Goal: Task Accomplishment & Management: Complete application form

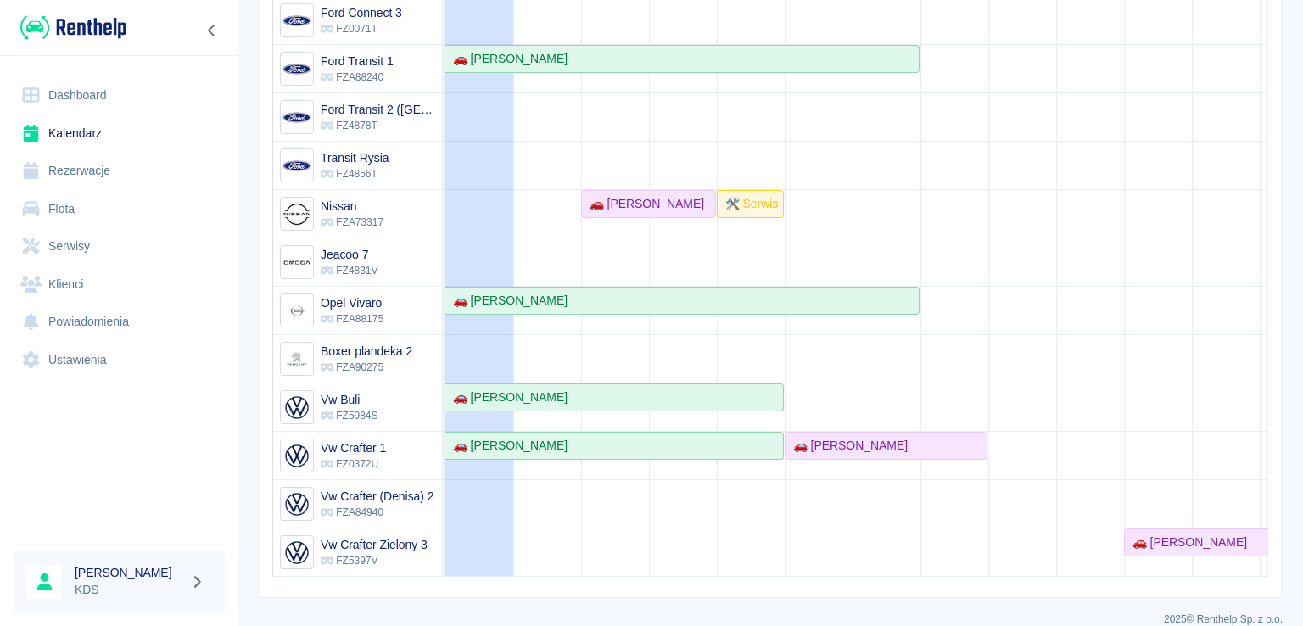
scroll to position [270, 0]
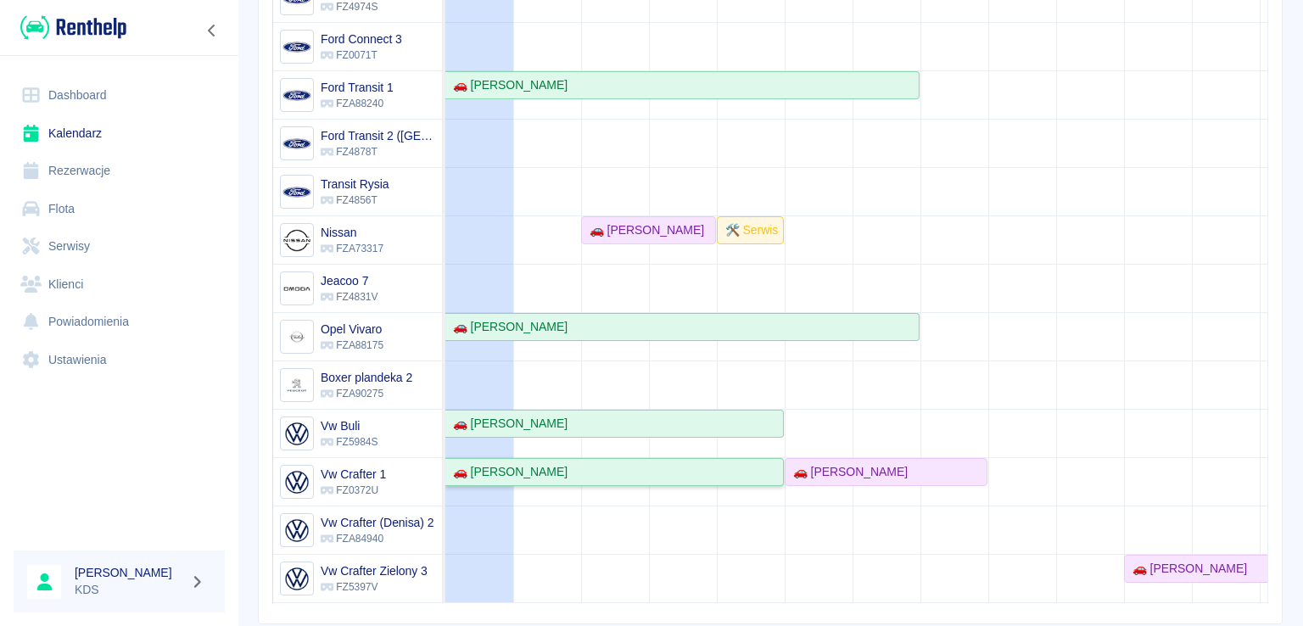
click at [641, 468] on link "🚗 [PERSON_NAME]" at bounding box center [614, 472] width 338 height 28
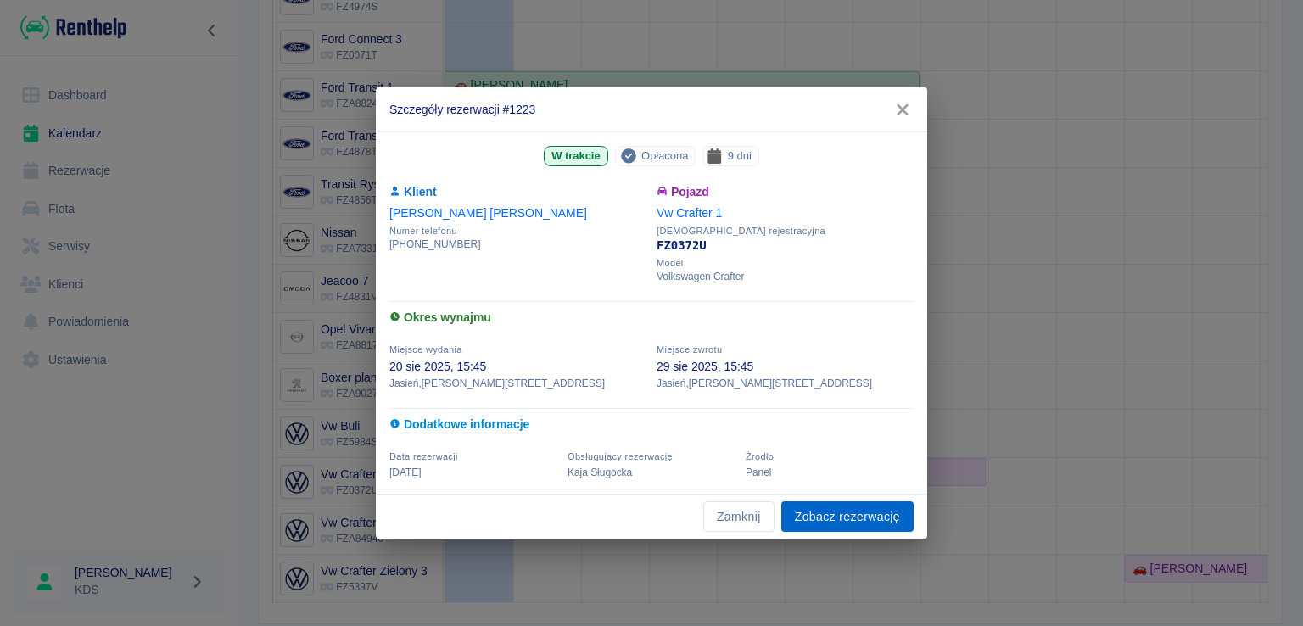
click at [818, 513] on link "Zobacz rezerwację" at bounding box center [847, 516] width 132 height 31
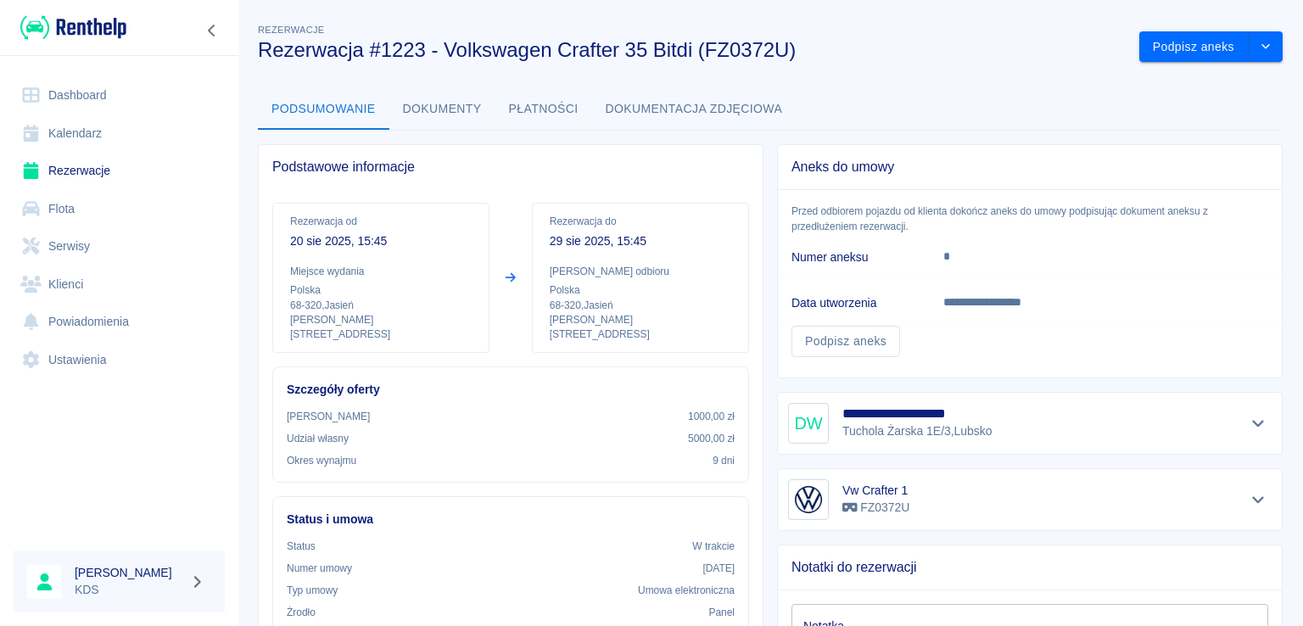
click at [537, 108] on button "Płatności" at bounding box center [543, 109] width 97 height 41
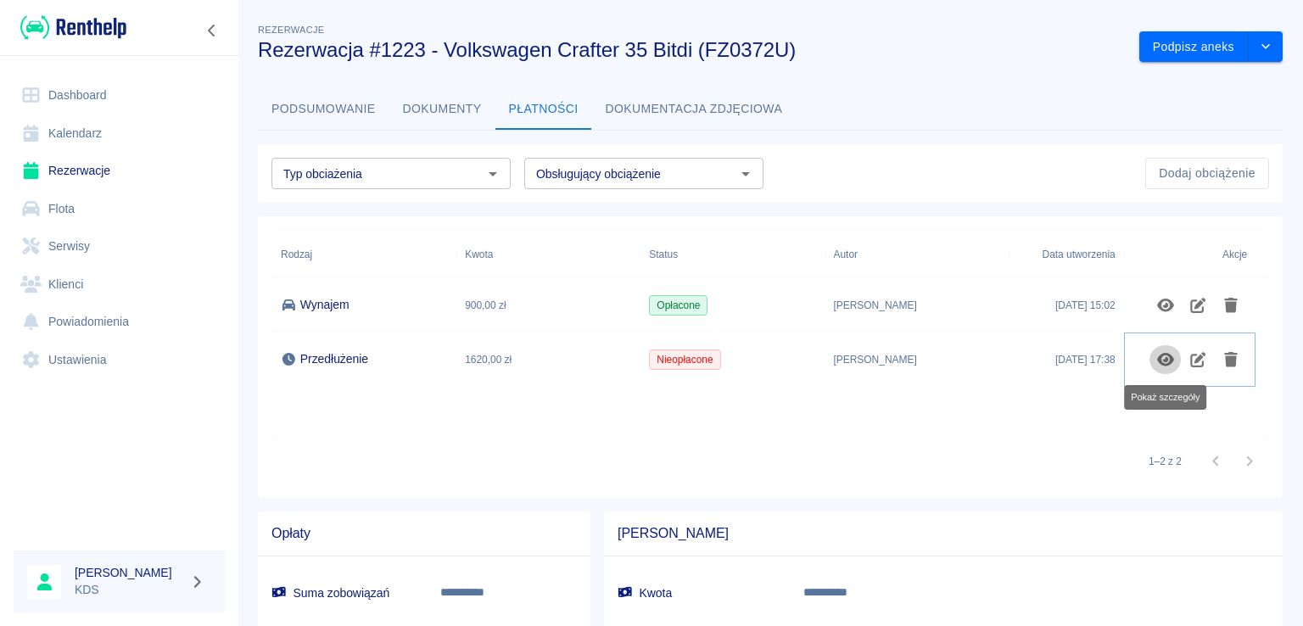
click at [1164, 361] on icon "Pokaż szczegóły" at bounding box center [1165, 360] width 17 height 14
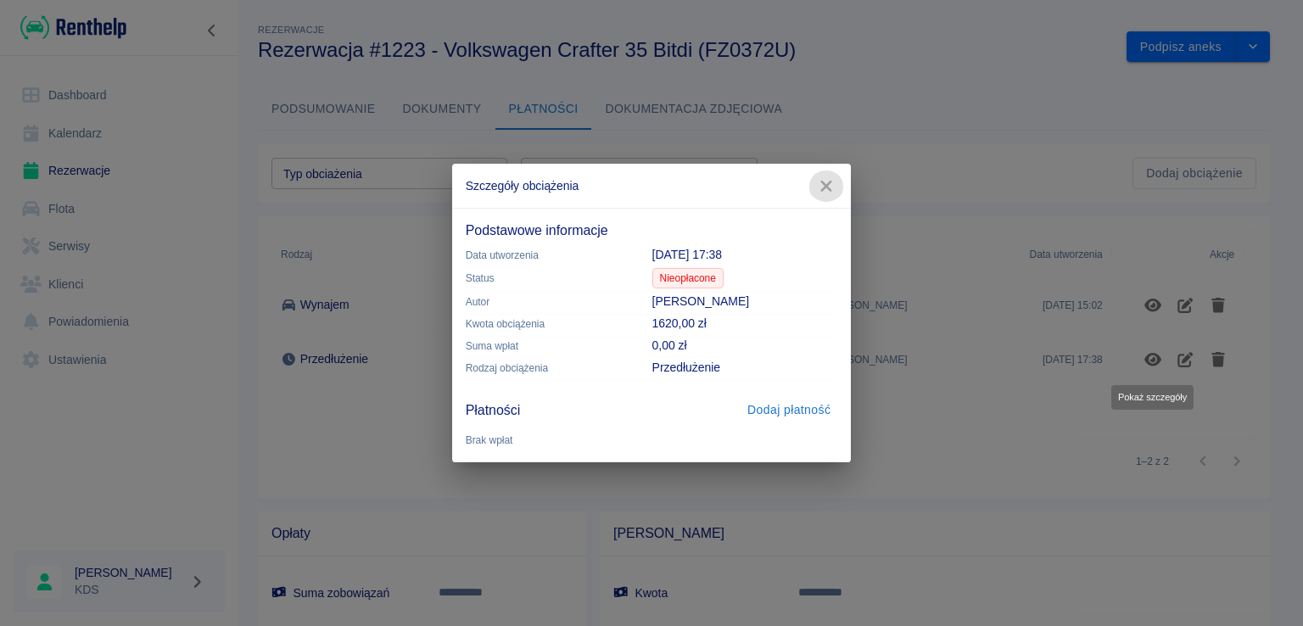
click at [821, 189] on icon "button" at bounding box center [826, 186] width 22 height 18
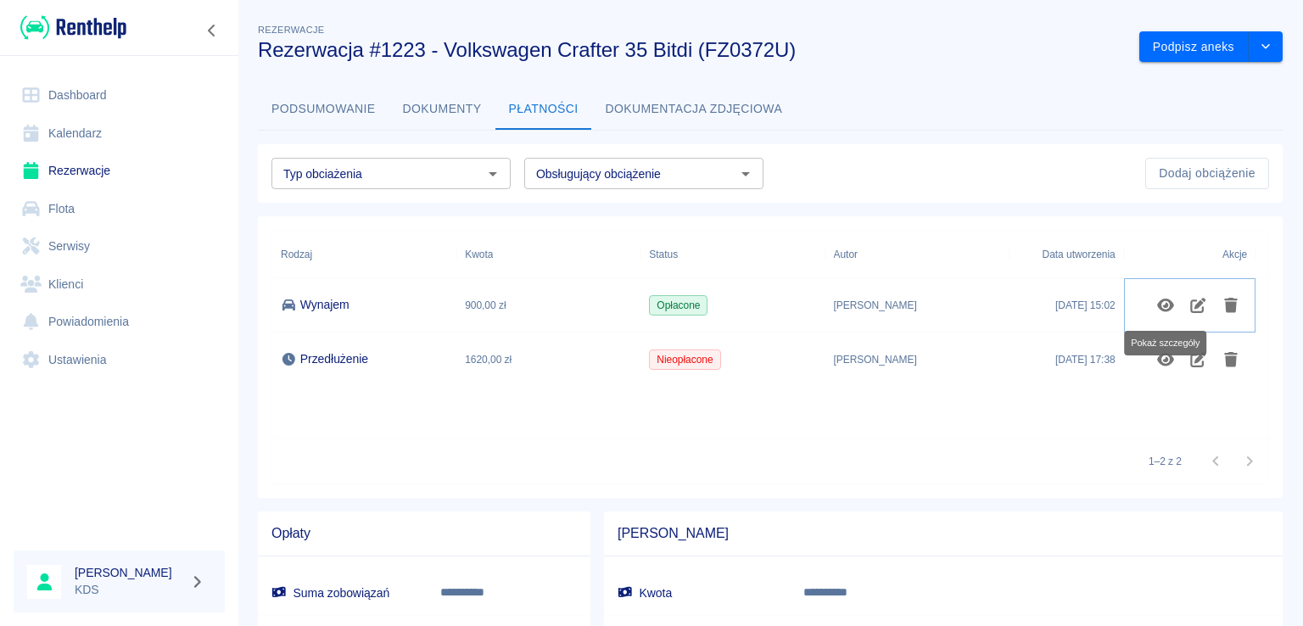
click at [1165, 316] on button "Pokaż szczegóły" at bounding box center [1165, 305] width 33 height 29
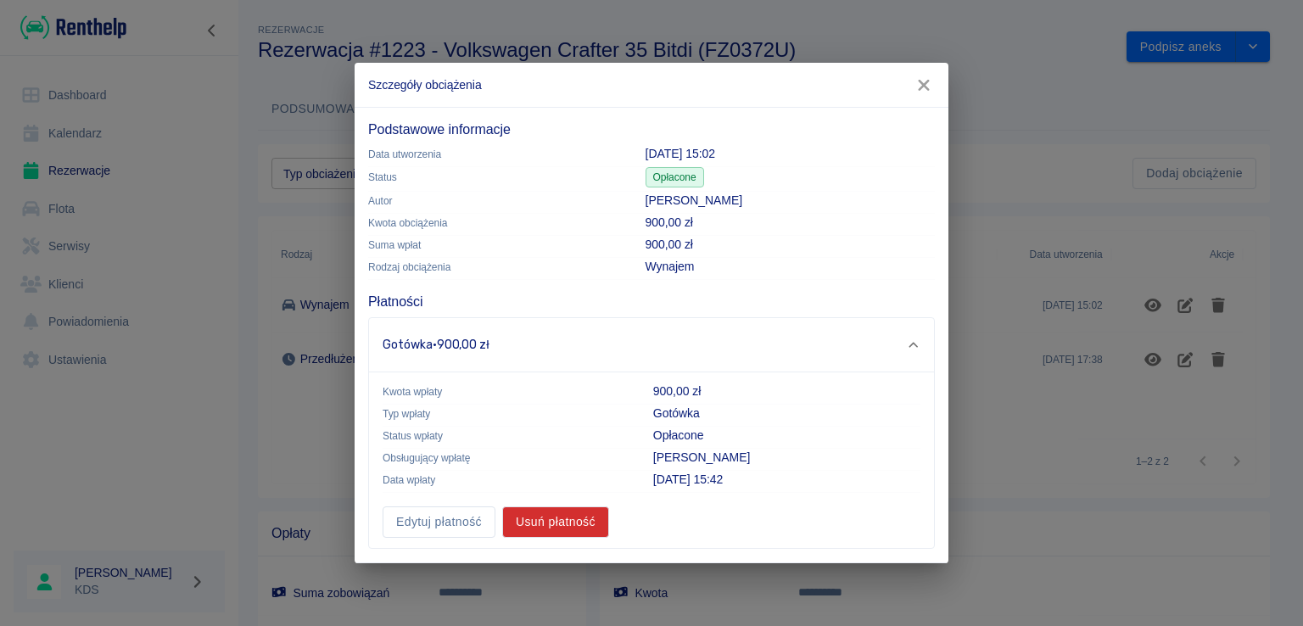
click at [920, 88] on icon "button" at bounding box center [924, 85] width 22 height 18
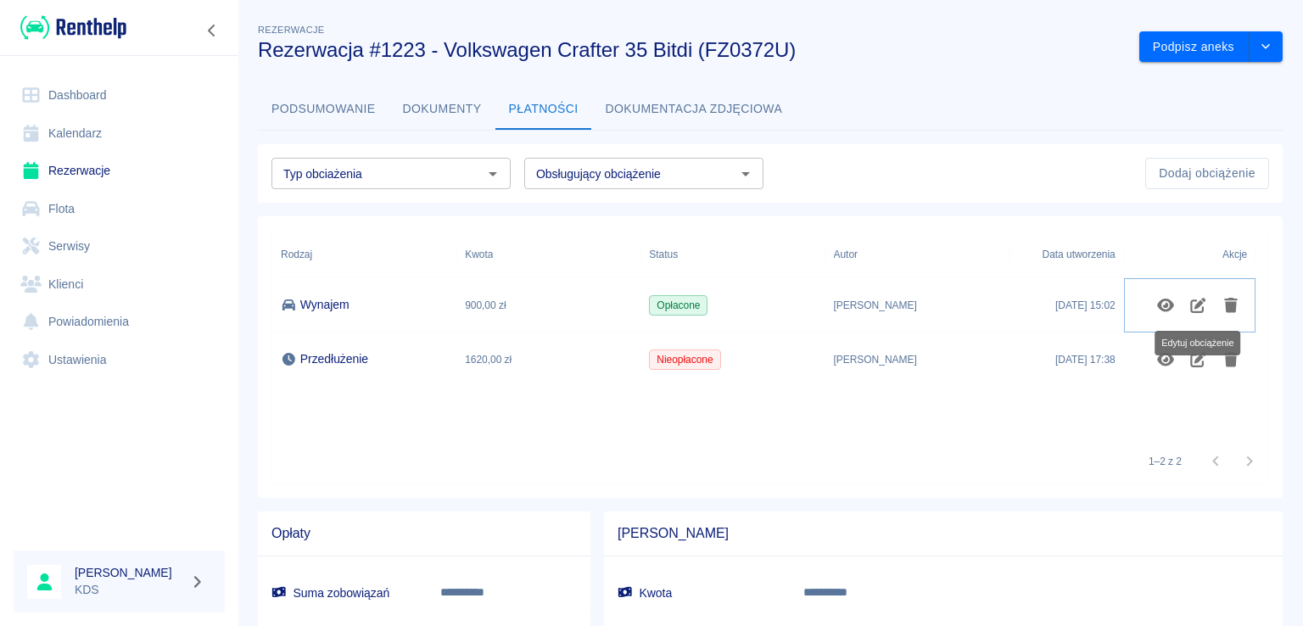
click at [1197, 310] on icon "Edytuj obciążenie" at bounding box center [1197, 305] width 15 height 15
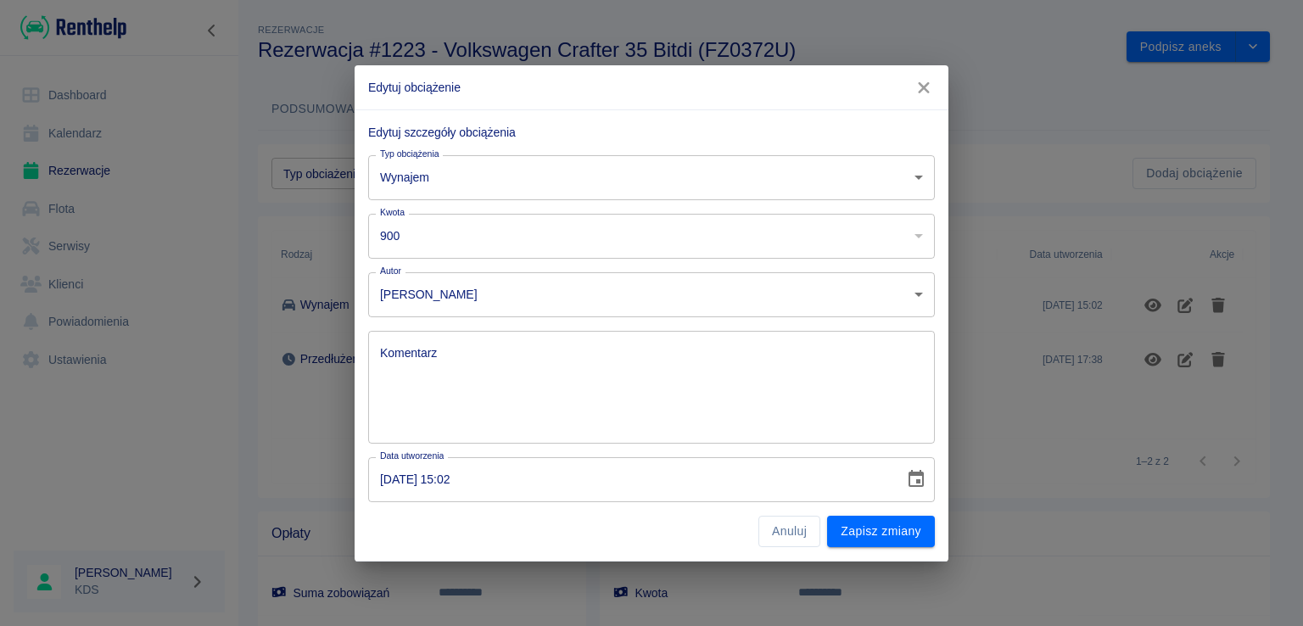
click at [943, 87] on div "Edytuj obciążenie Edytuj szczegóły obciążenia Typ obciążenia Wynajem rent Typ o…" at bounding box center [651, 313] width 1303 height 626
click at [932, 92] on icon "button" at bounding box center [924, 88] width 22 height 18
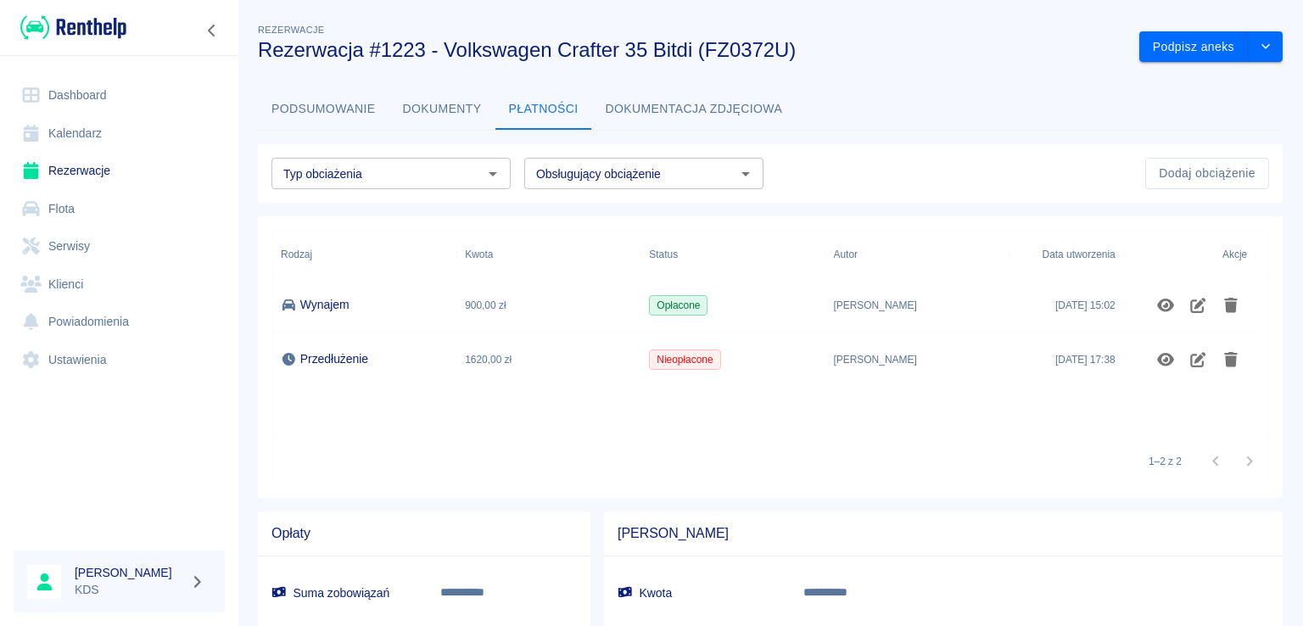
click at [747, 371] on div "Nieopłacone" at bounding box center [732, 360] width 184 height 54
click at [1165, 365] on icon "Pokaż szczegóły" at bounding box center [1165, 360] width 17 height 14
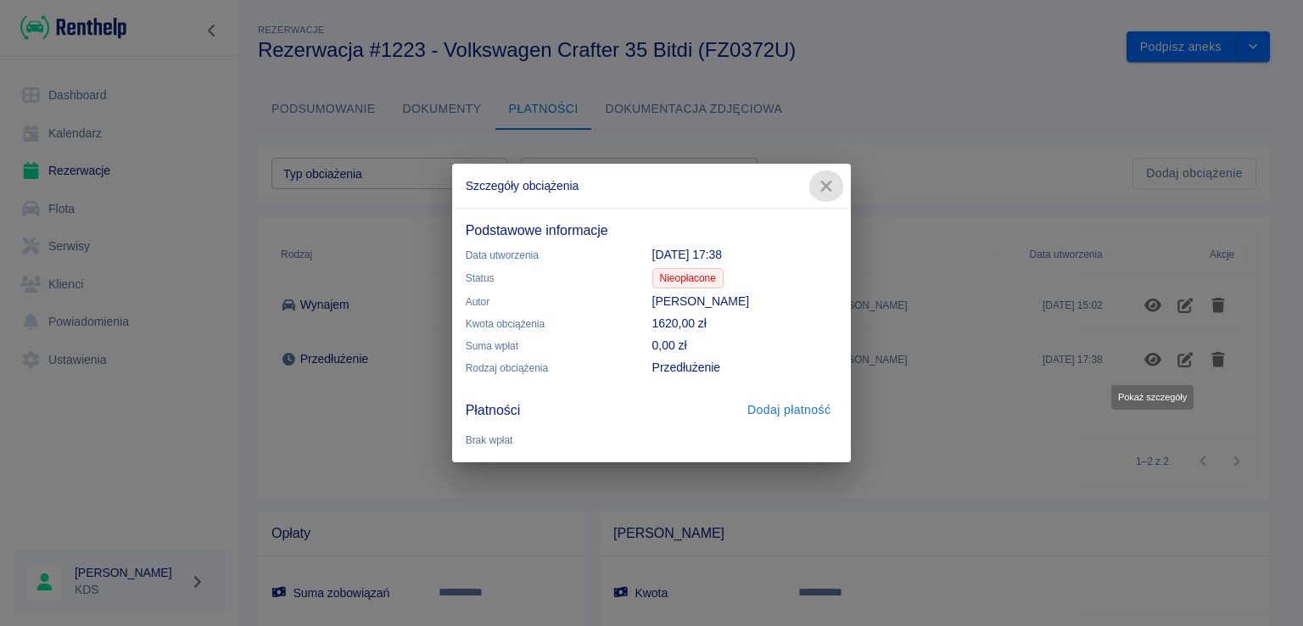
click at [830, 188] on icon "button" at bounding box center [826, 186] width 22 height 18
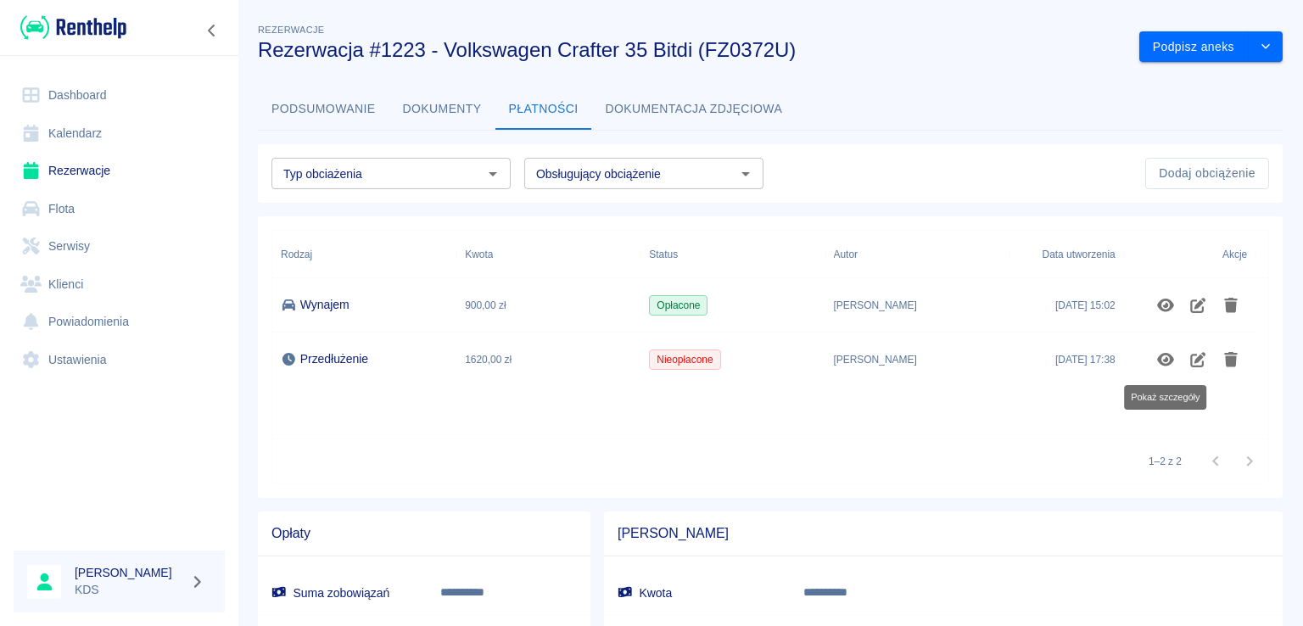
click at [82, 134] on link "Kalendarz" at bounding box center [119, 134] width 211 height 38
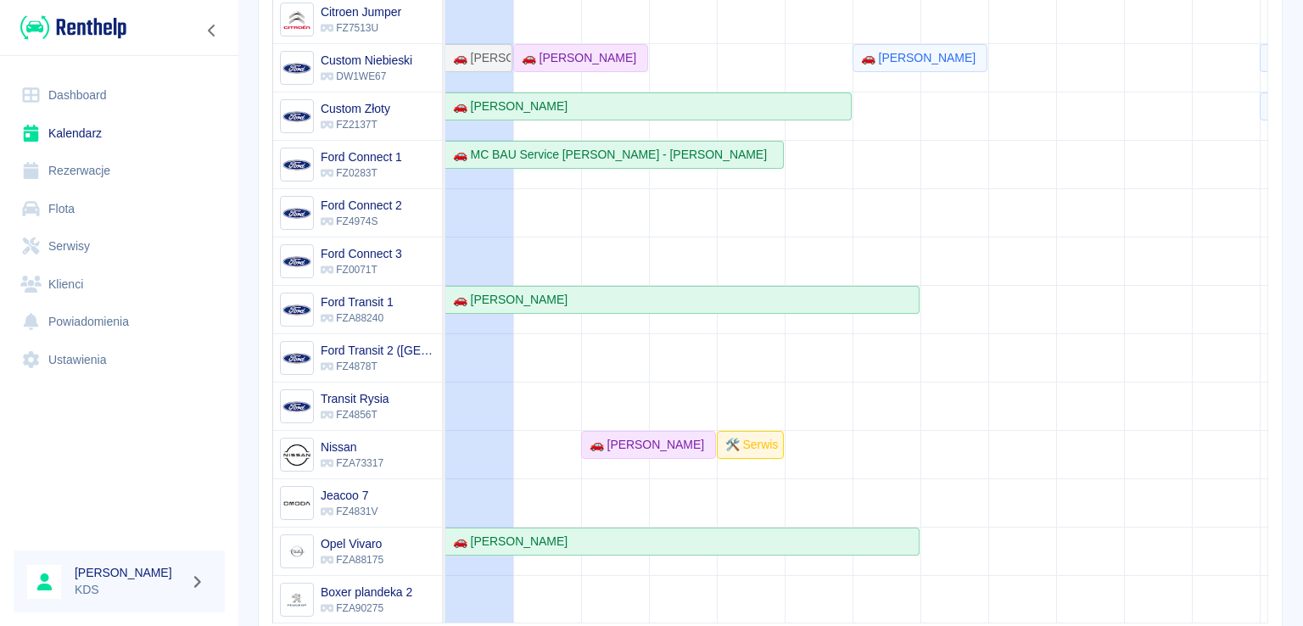
scroll to position [170, 0]
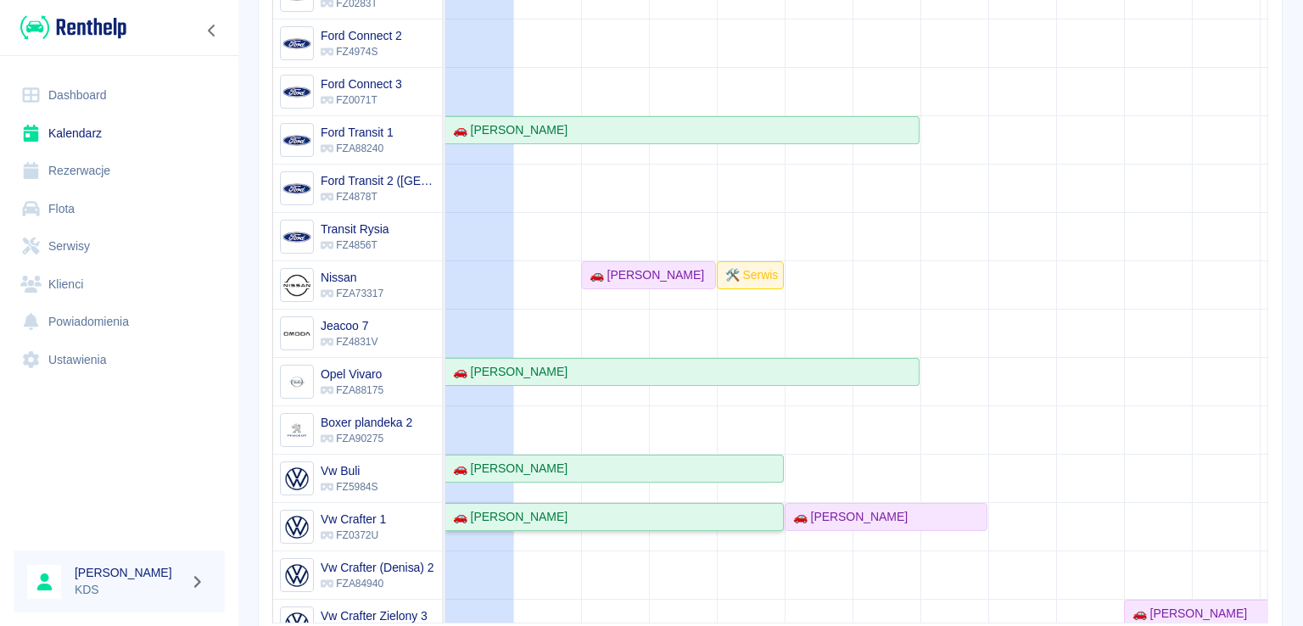
click at [567, 522] on div "🚗 [PERSON_NAME]" at bounding box center [506, 517] width 121 height 18
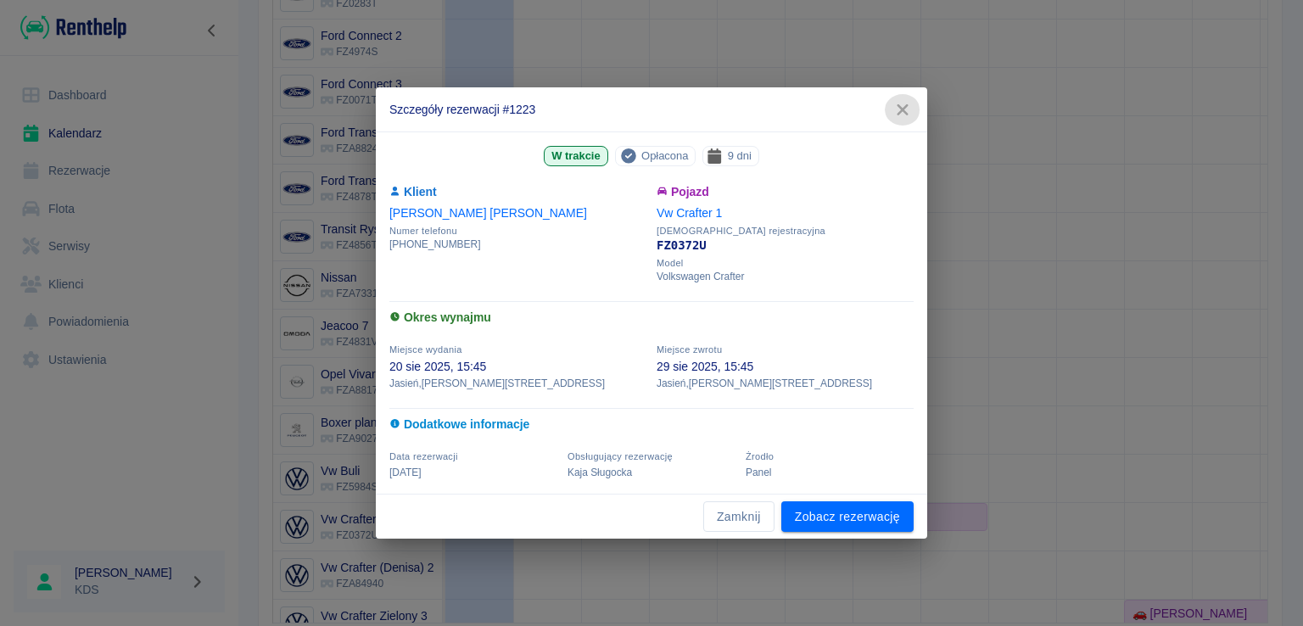
click at [905, 111] on icon "button" at bounding box center [902, 109] width 11 height 11
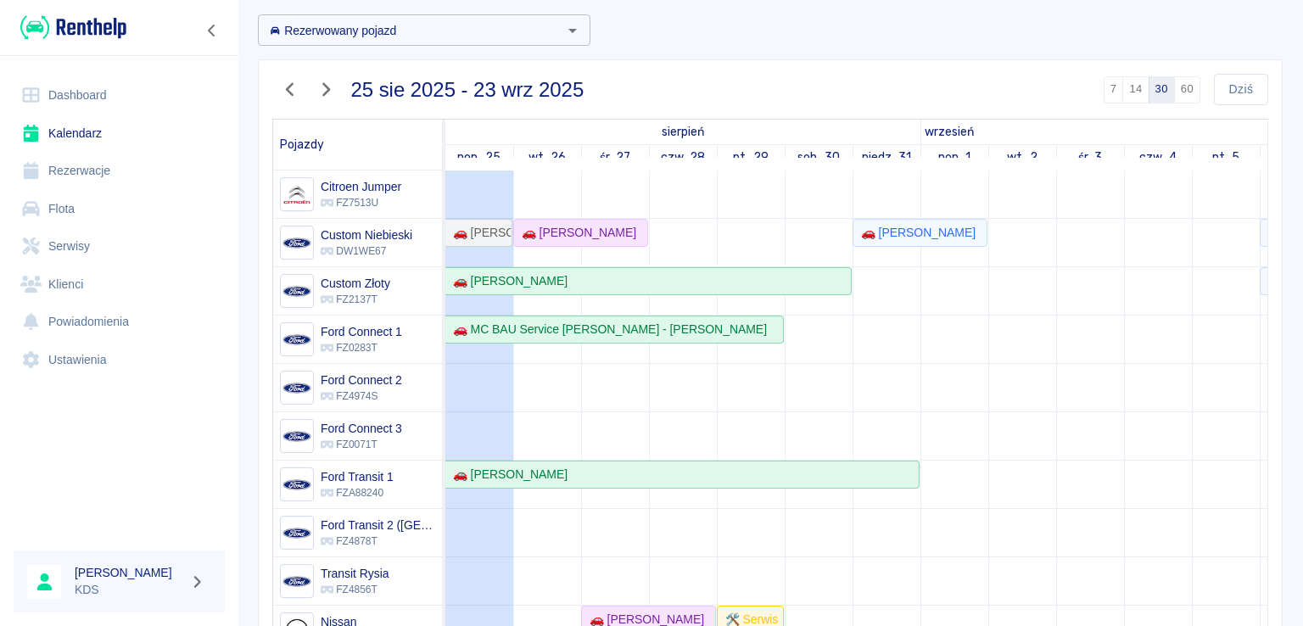
scroll to position [0, 0]
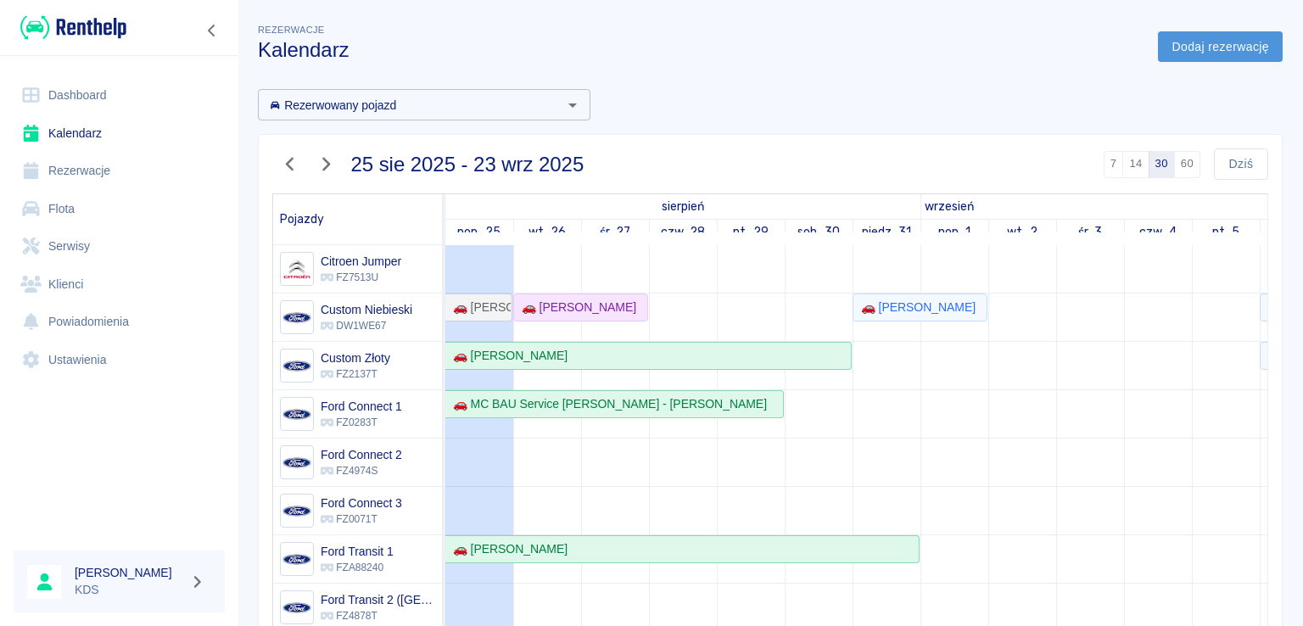
click at [1224, 44] on link "Dodaj rezerwację" at bounding box center [1220, 46] width 125 height 31
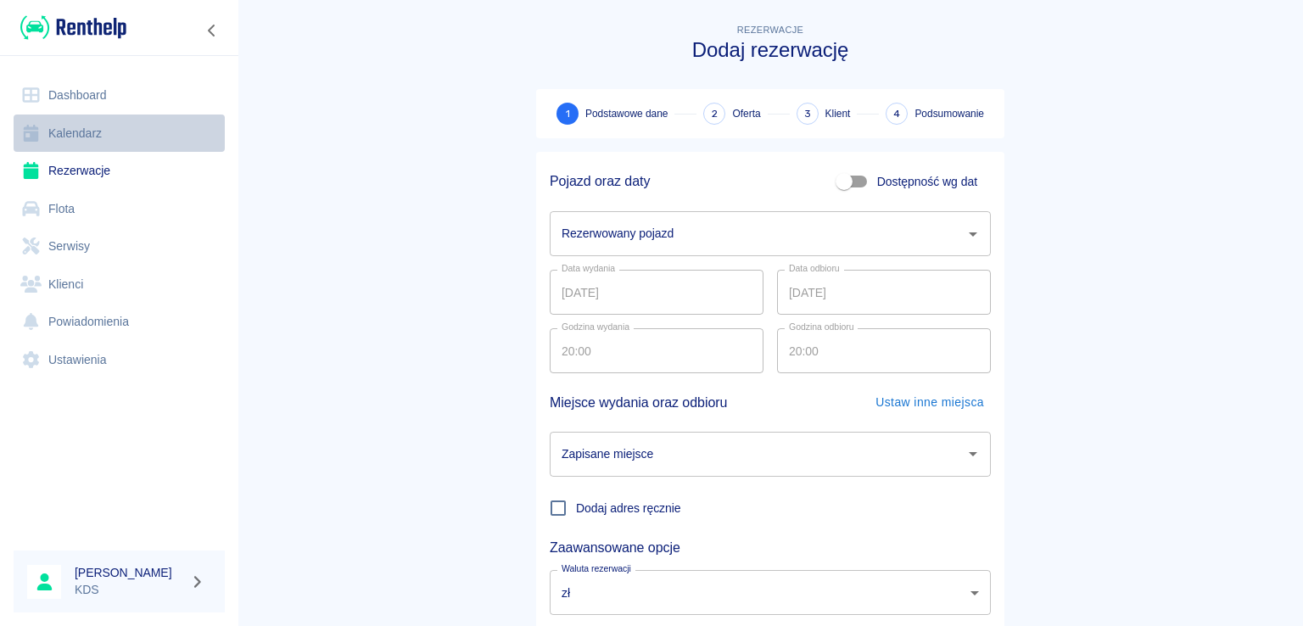
click at [84, 125] on link "Kalendarz" at bounding box center [119, 134] width 211 height 38
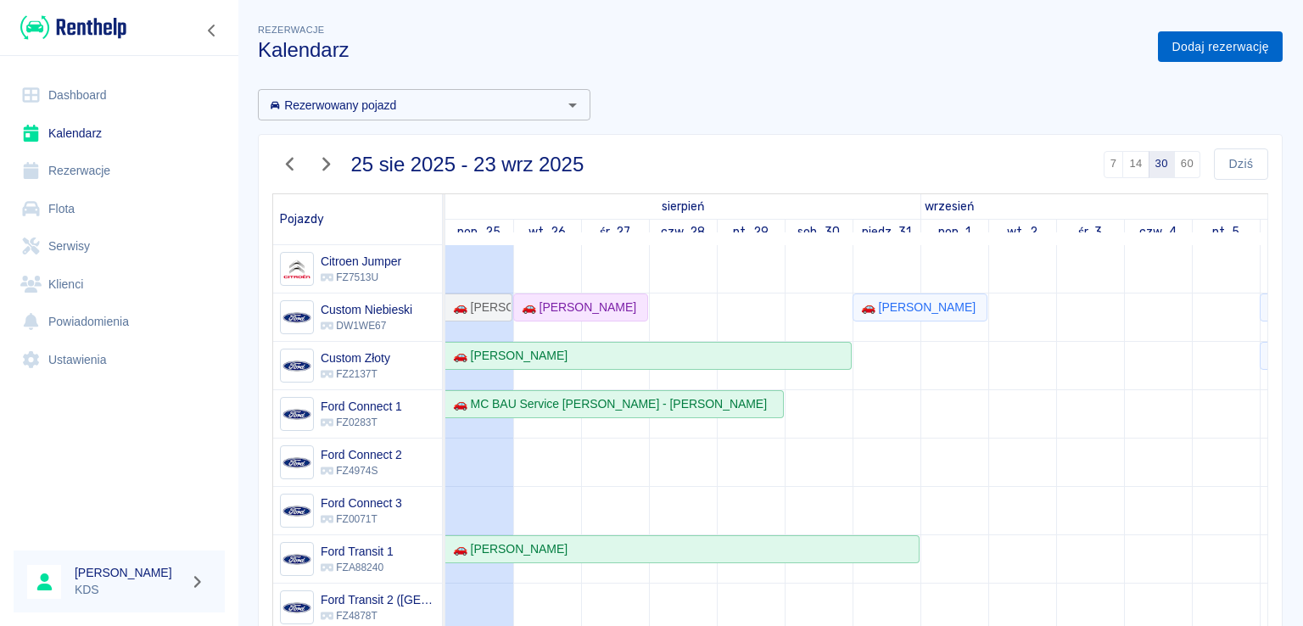
click at [1218, 54] on link "Dodaj rezerwację" at bounding box center [1220, 46] width 125 height 31
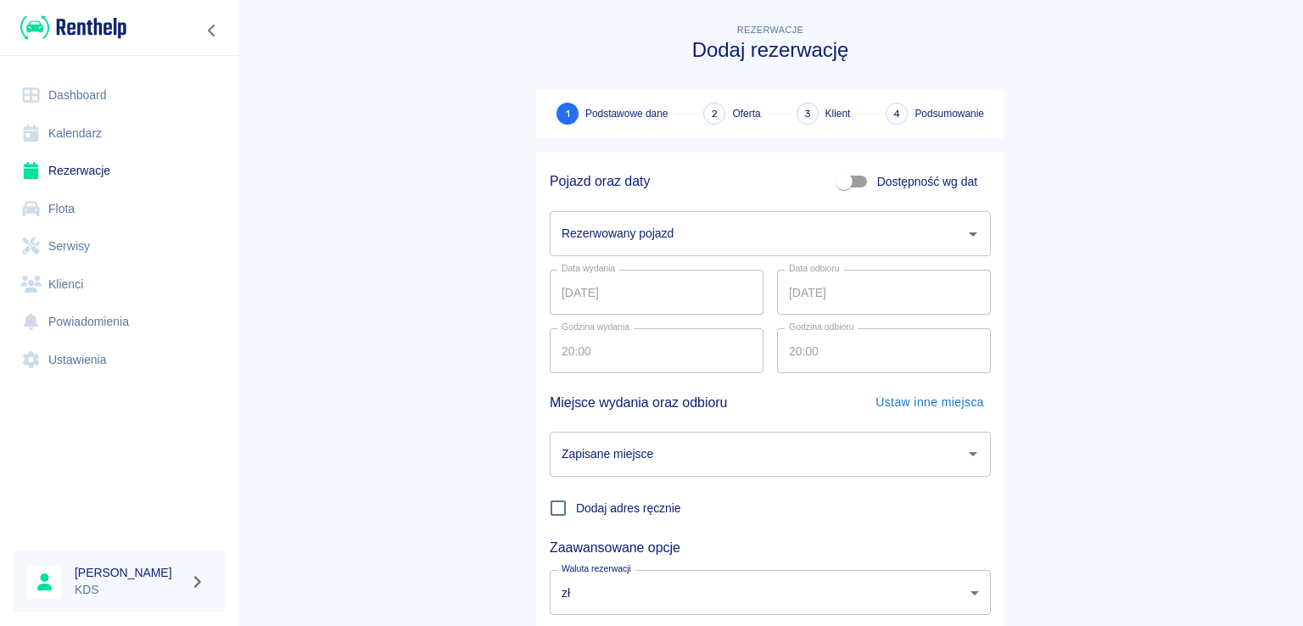
click at [812, 220] on input "Rezerwowany pojazd" at bounding box center [757, 234] width 400 height 30
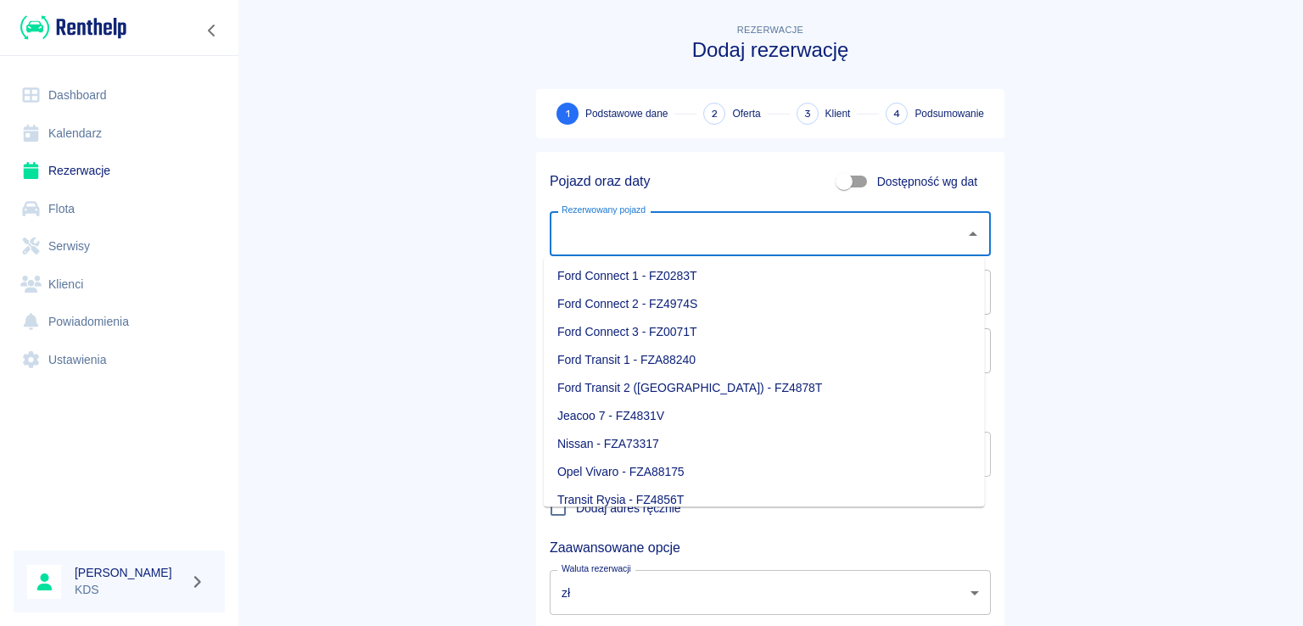
scroll to position [238, 0]
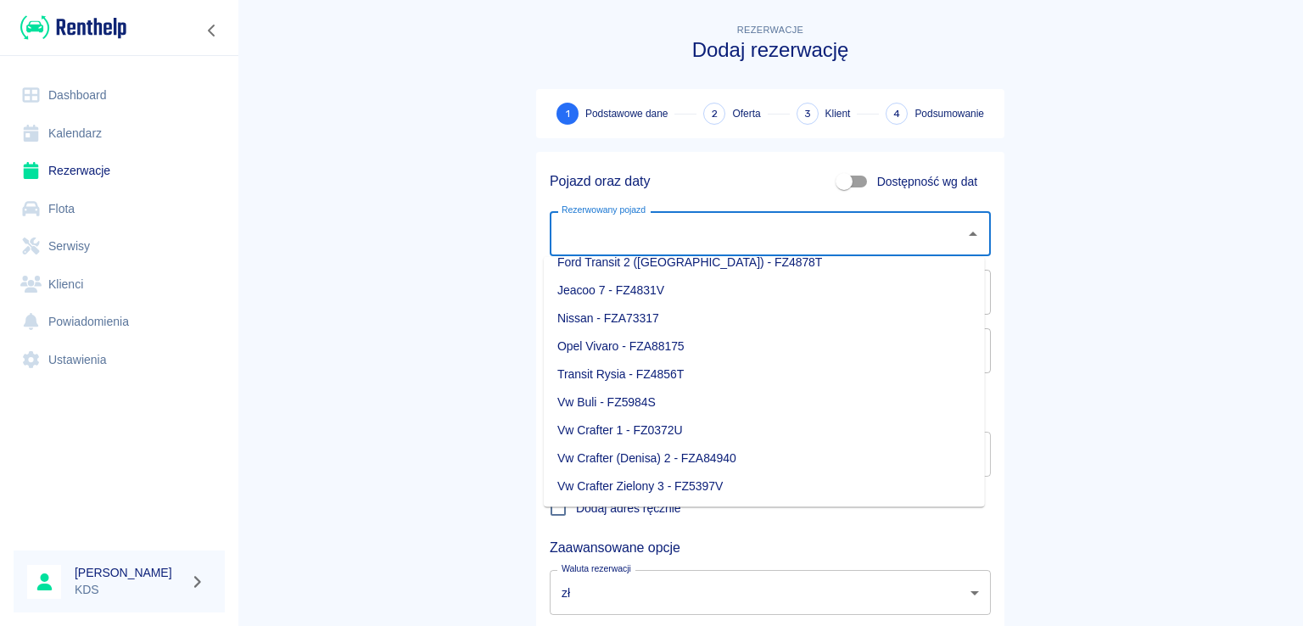
click at [668, 485] on li "Vw Crafter Zielony 3 - FZ5397V" at bounding box center [764, 486] width 441 height 28
type input "Vw Crafter Zielony 3 - FZ5397V"
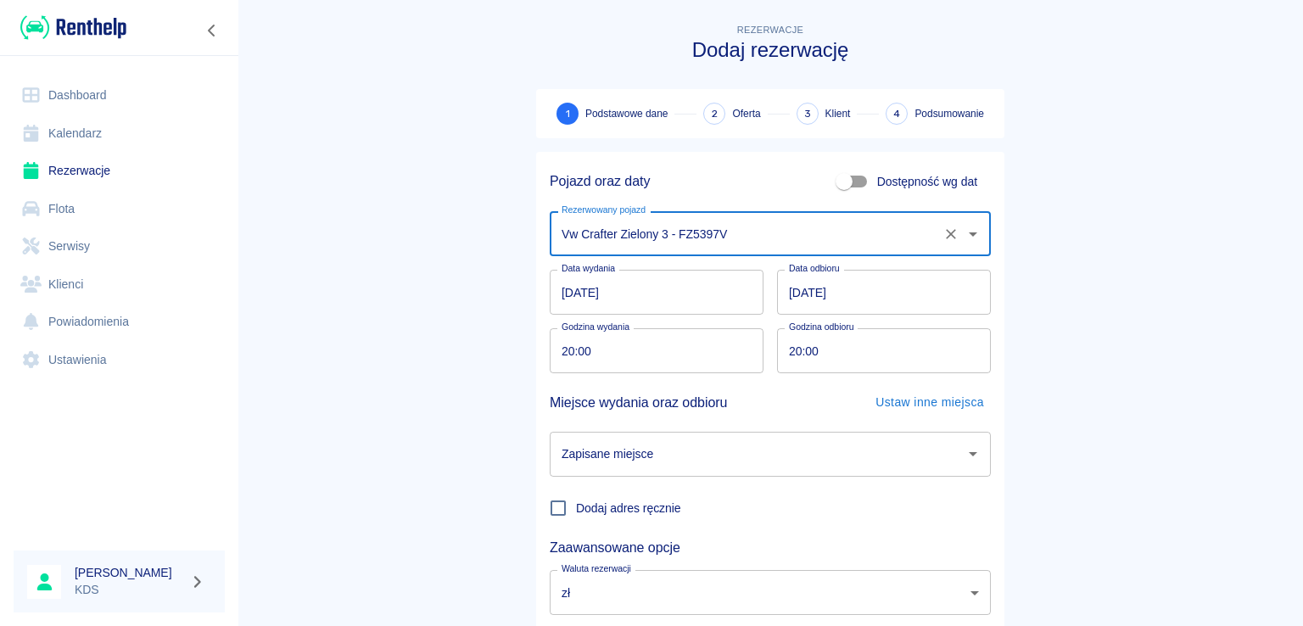
click at [651, 299] on input "[DATE]" at bounding box center [657, 292] width 214 height 45
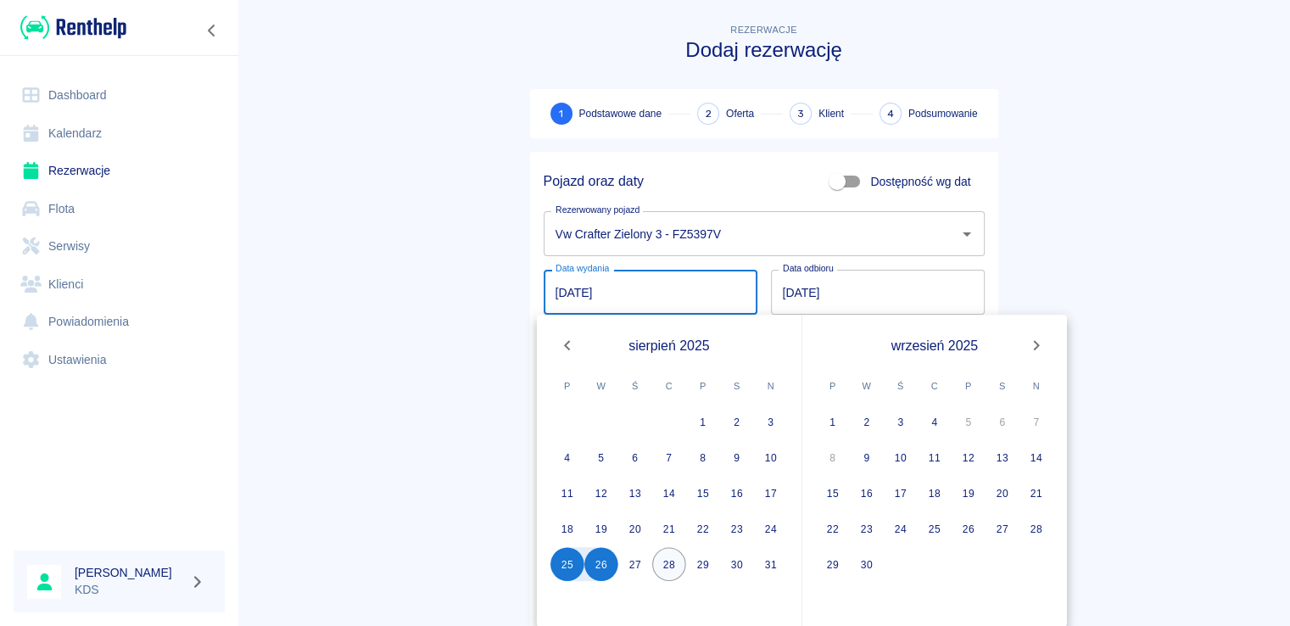
click at [681, 558] on button "28" at bounding box center [669, 564] width 34 height 34
type input "[DATE]"
type input "DD.MM.YYYY"
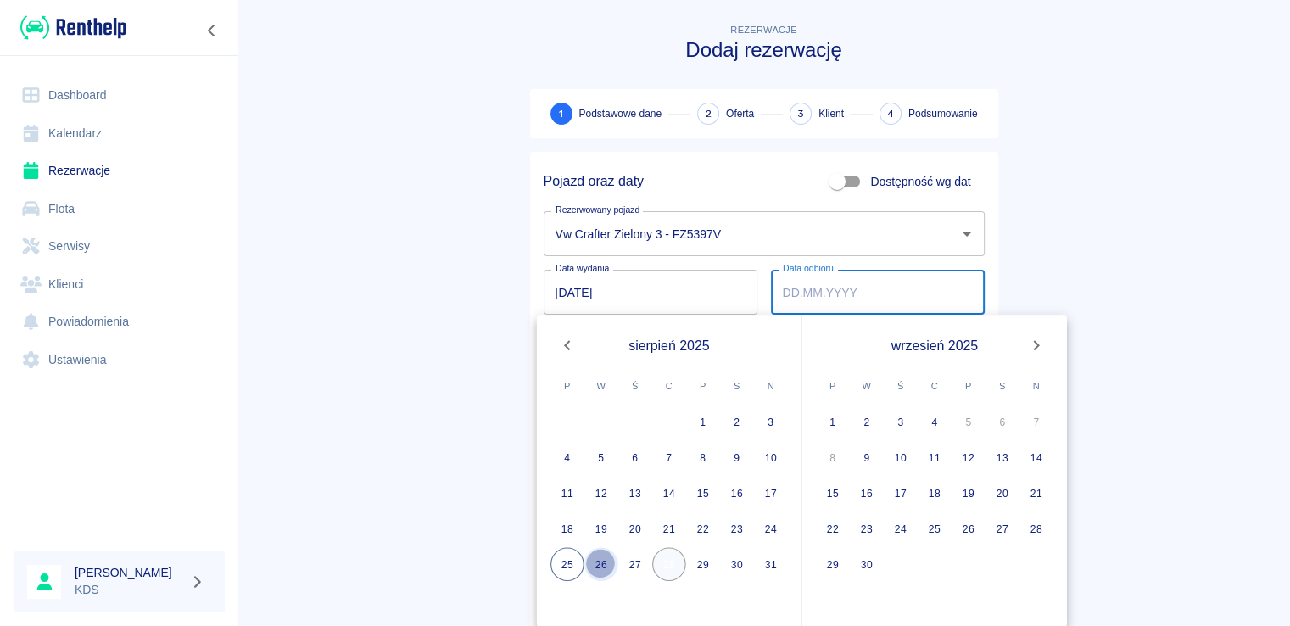
drag, startPoint x: 607, startPoint y: 562, endPoint x: 664, endPoint y: 563, distance: 56.8
click at [607, 561] on button "26" at bounding box center [601, 564] width 34 height 34
type input "[DATE]"
click at [668, 564] on button "28" at bounding box center [669, 564] width 34 height 34
type input "[DATE]"
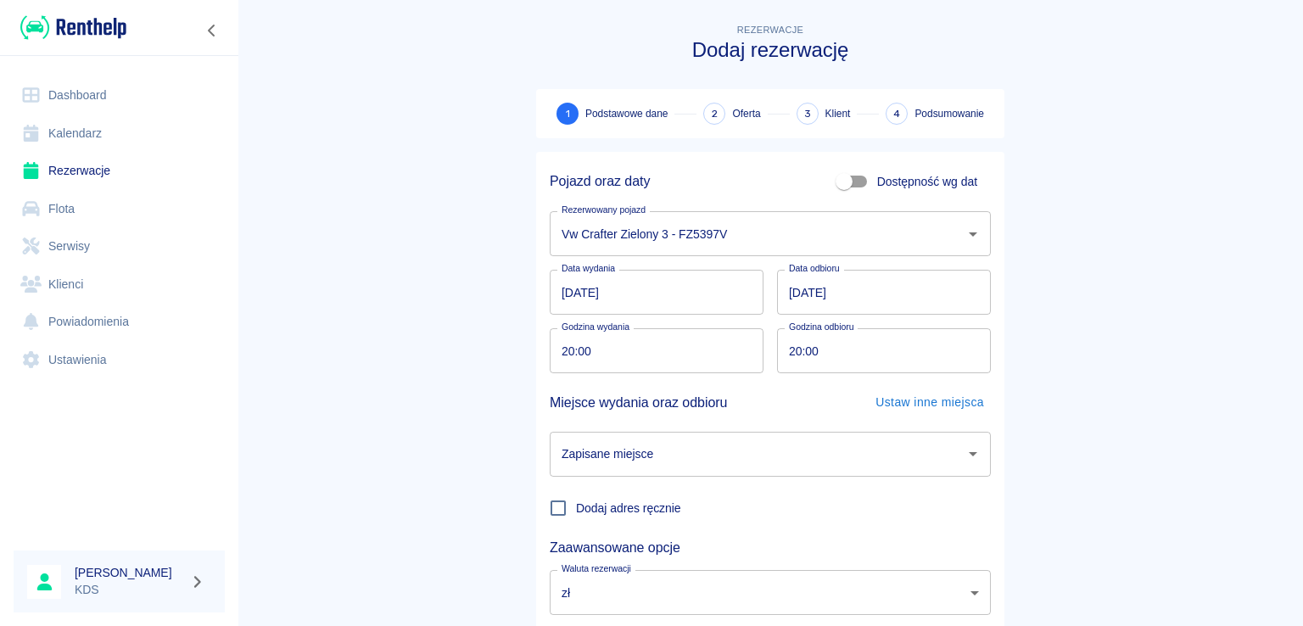
click at [674, 362] on input "20:00" at bounding box center [651, 350] width 202 height 45
type input "18:00"
click at [836, 336] on input "20:00" at bounding box center [878, 350] width 202 height 45
type input "18:00"
click at [728, 450] on input "Zapisane miejsce" at bounding box center [757, 454] width 400 height 30
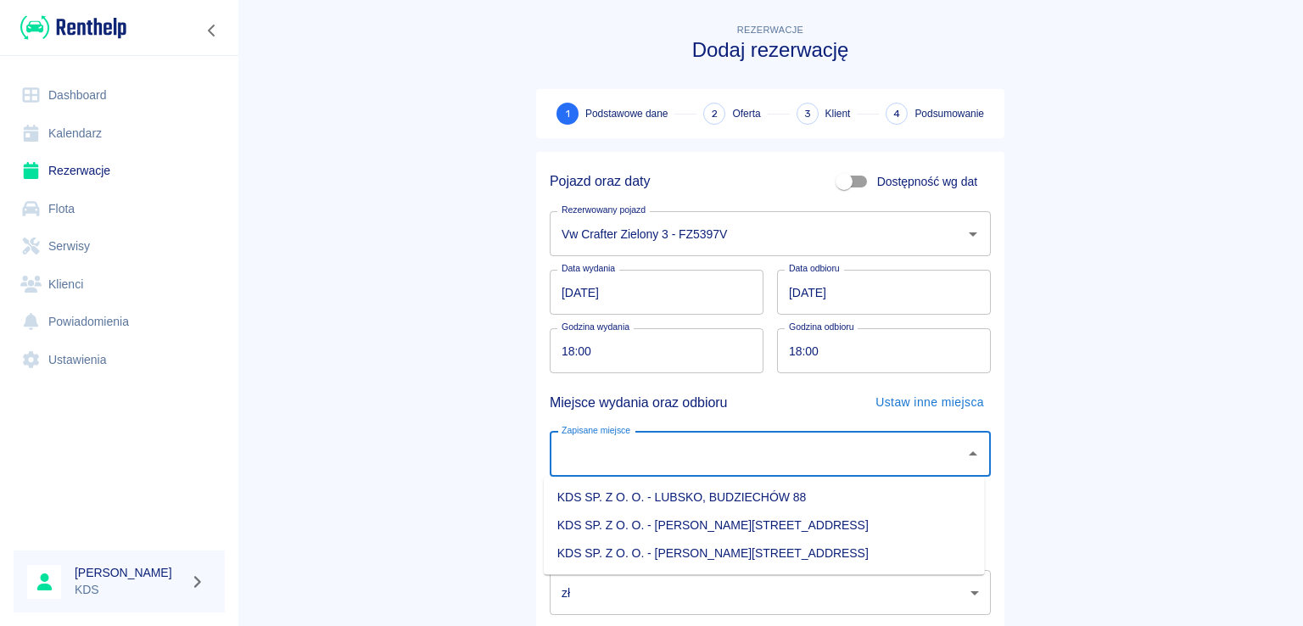
click at [722, 547] on li "KDS SP. Z O. O. - [PERSON_NAME][STREET_ADDRESS]" at bounding box center [764, 553] width 441 height 28
type input "KDS SP. Z O. O. - [PERSON_NAME][STREET_ADDRESS]"
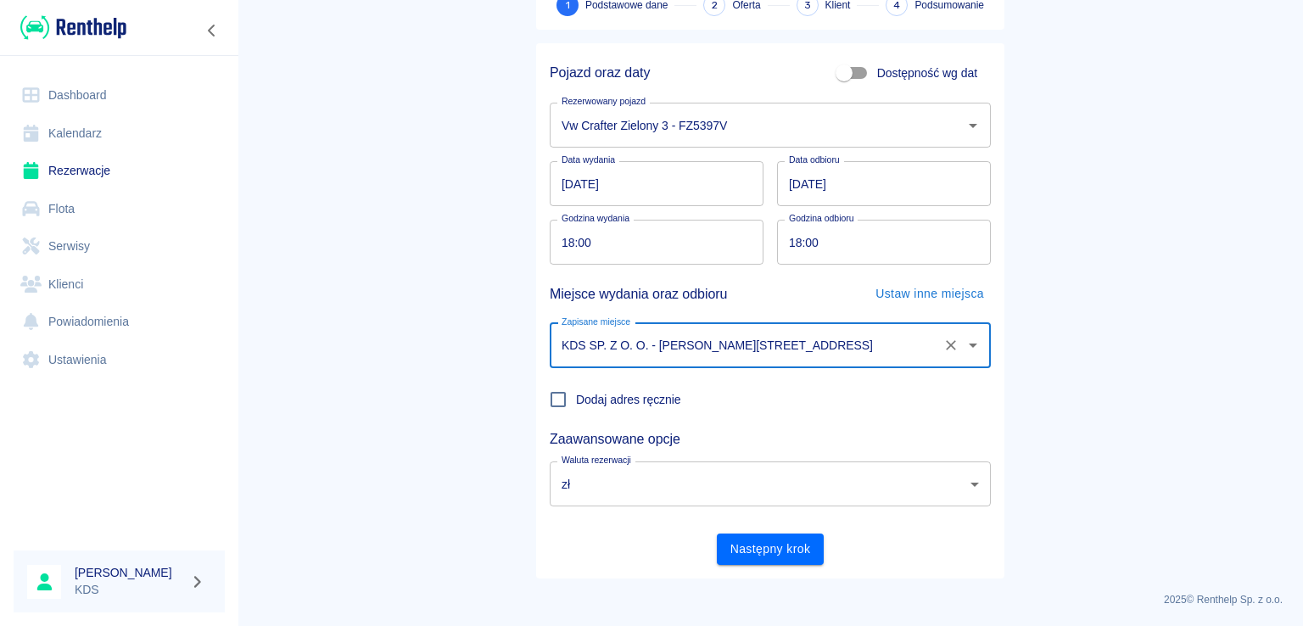
scroll to position [110, 0]
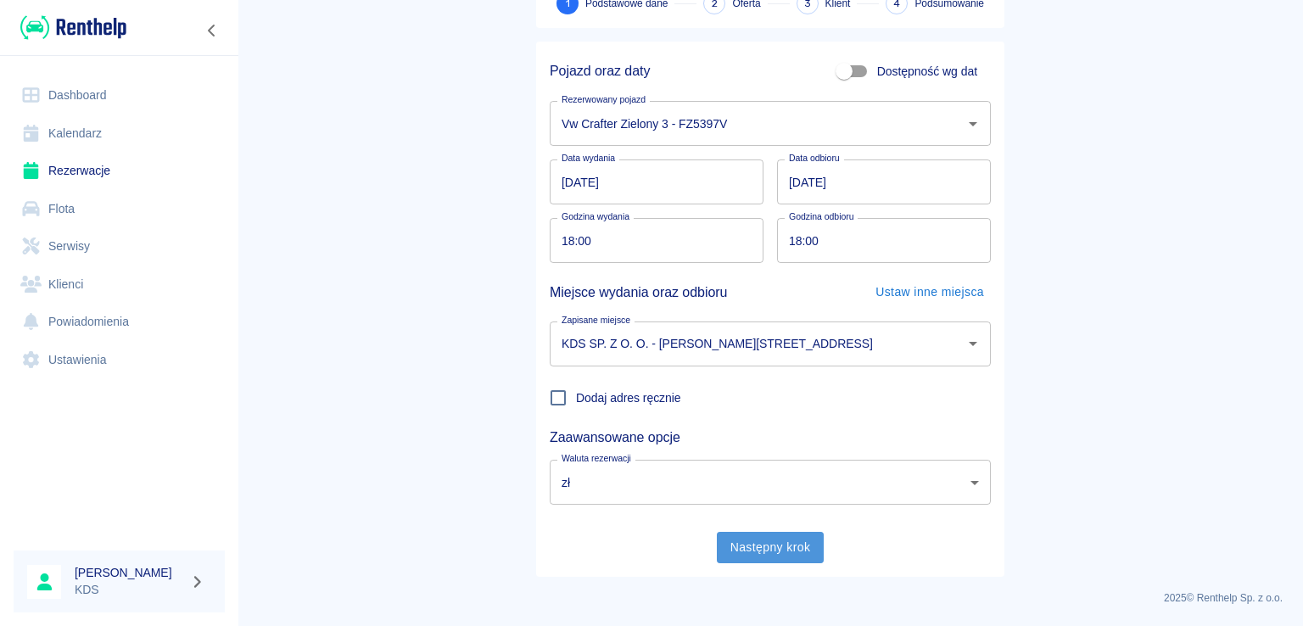
click at [780, 545] on button "Następny krok" at bounding box center [771, 547] width 108 height 31
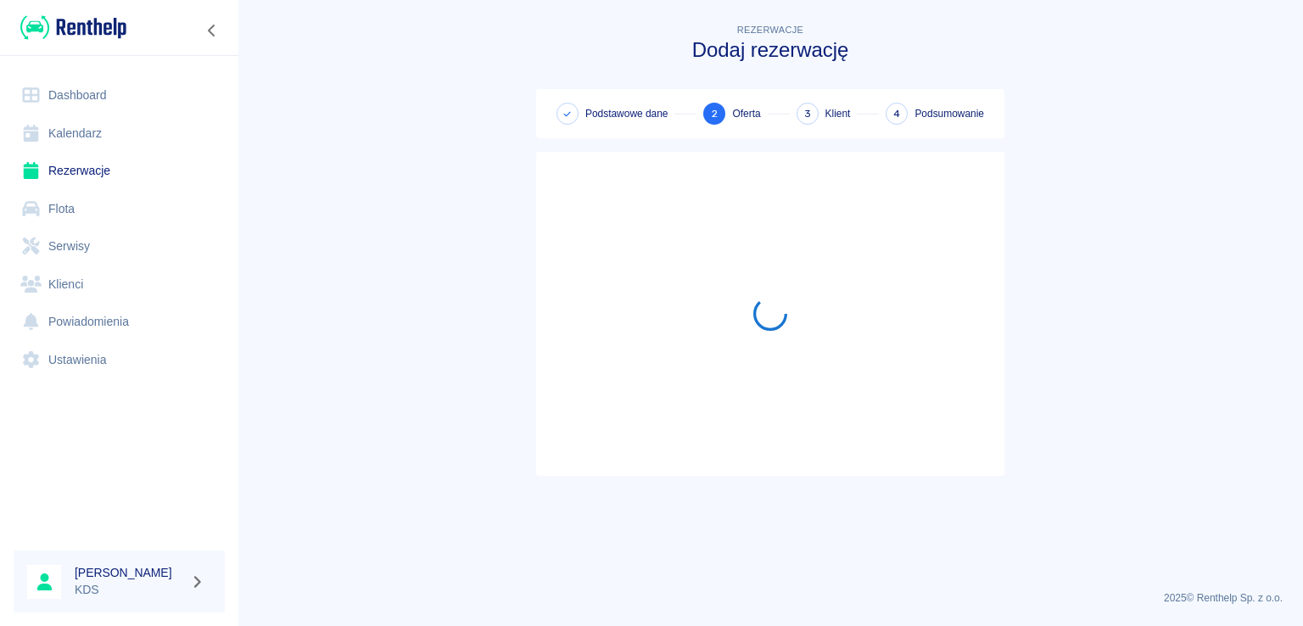
scroll to position [0, 0]
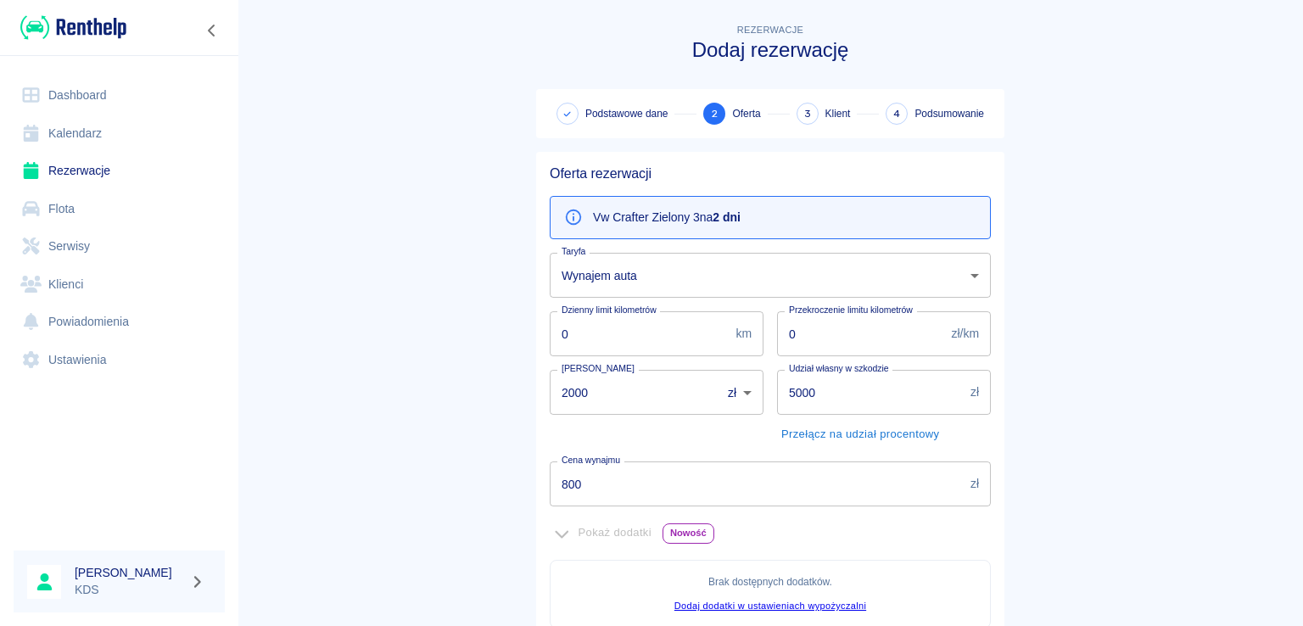
click at [683, 485] on input "800" at bounding box center [757, 483] width 414 height 45
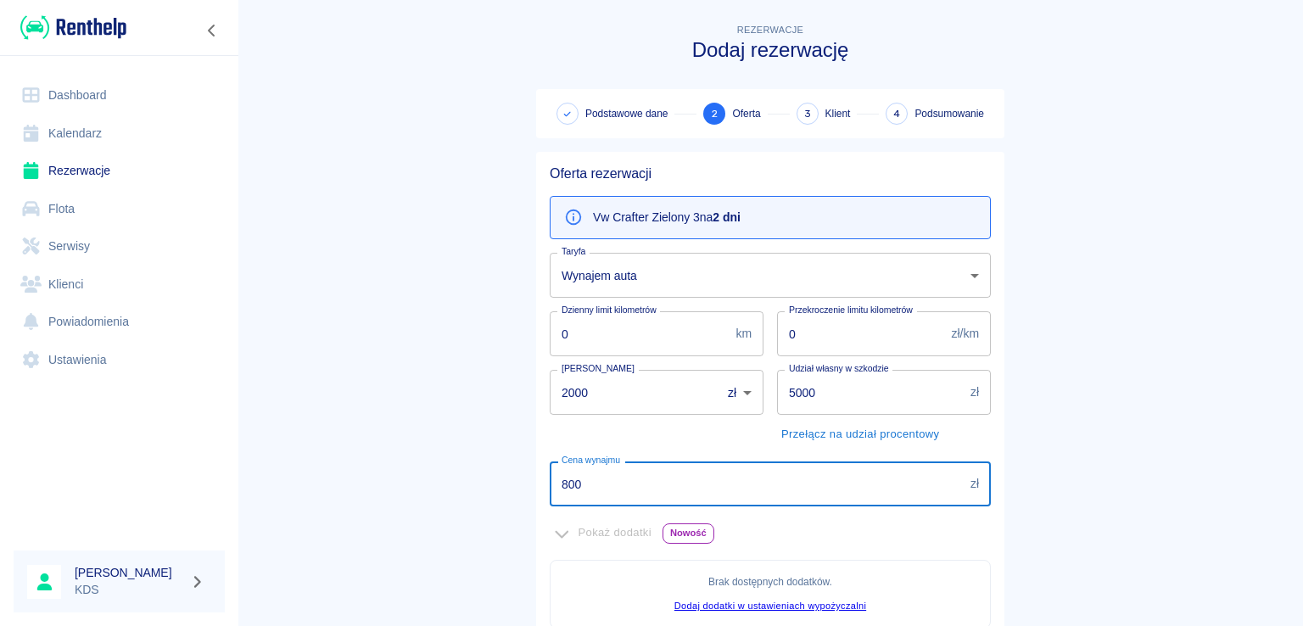
click at [684, 485] on input "800" at bounding box center [757, 483] width 414 height 45
type input "8"
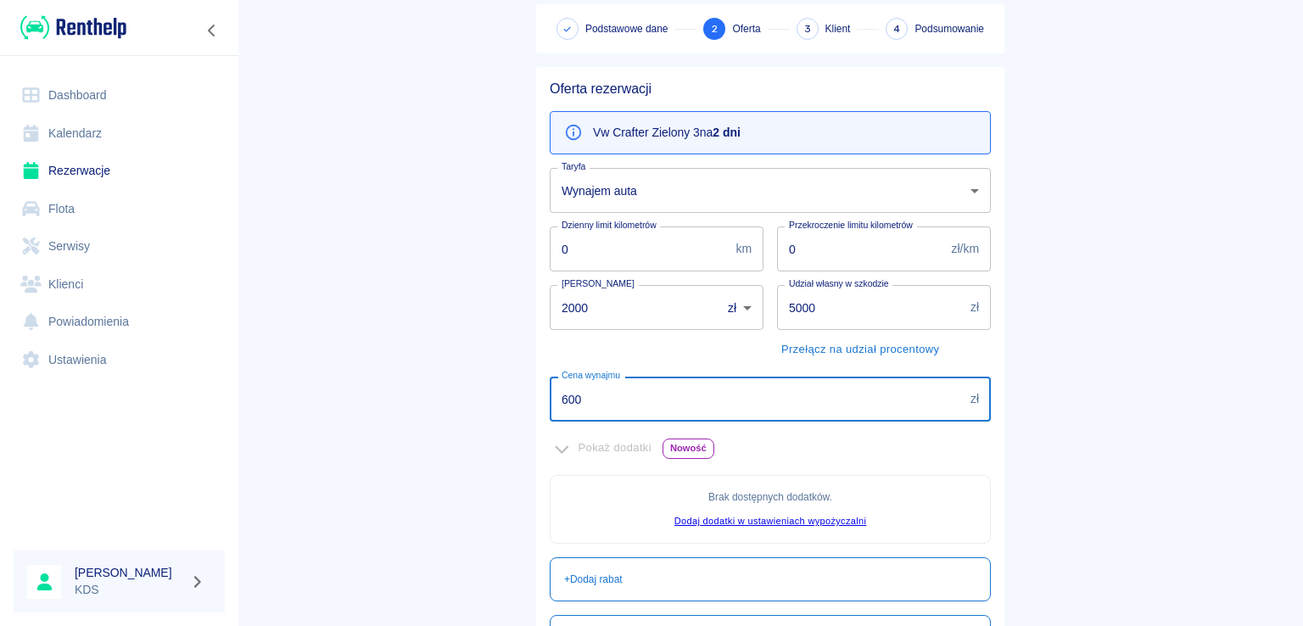
type input "600"
click at [662, 320] on input "2000" at bounding box center [629, 307] width 159 height 45
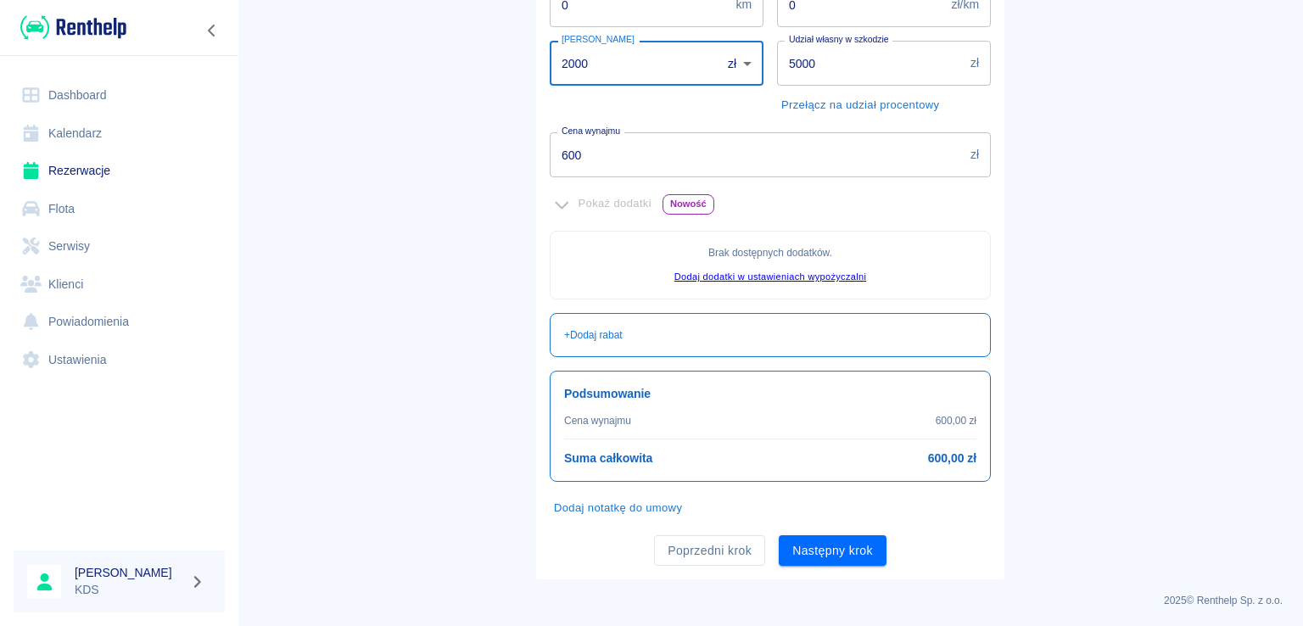
scroll to position [330, 0]
click at [779, 536] on button "Następny krok" at bounding box center [833, 549] width 108 height 31
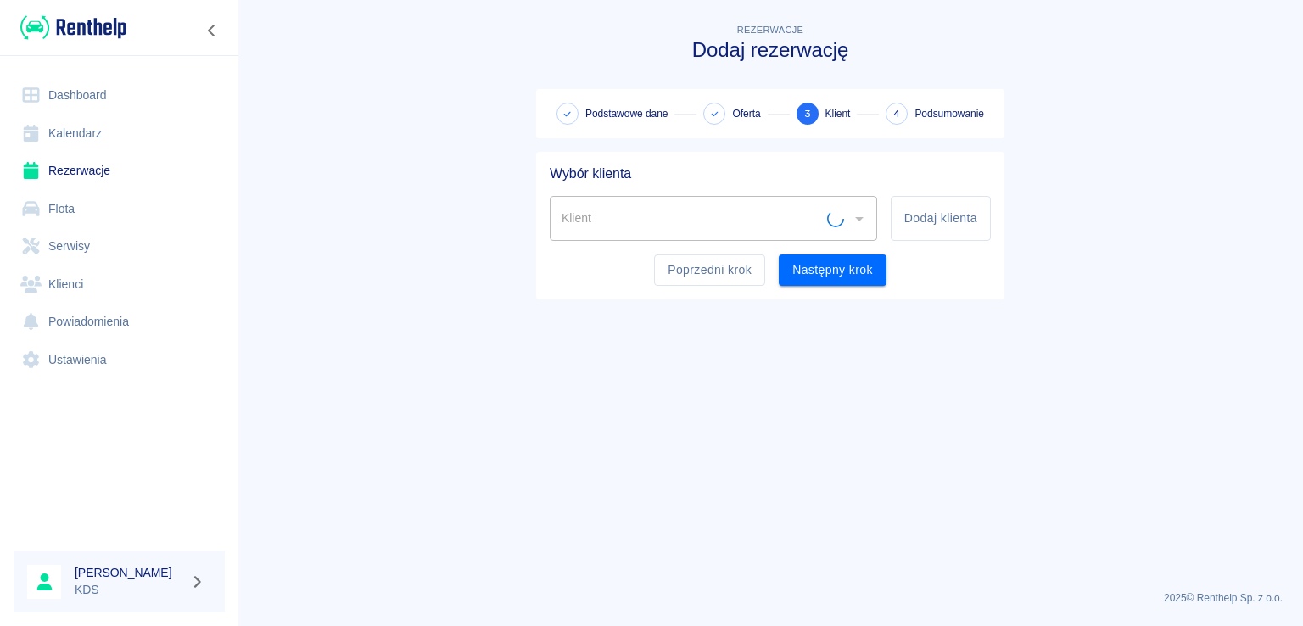
scroll to position [0, 0]
click at [730, 280] on button "Poprzedni krok" at bounding box center [709, 269] width 111 height 31
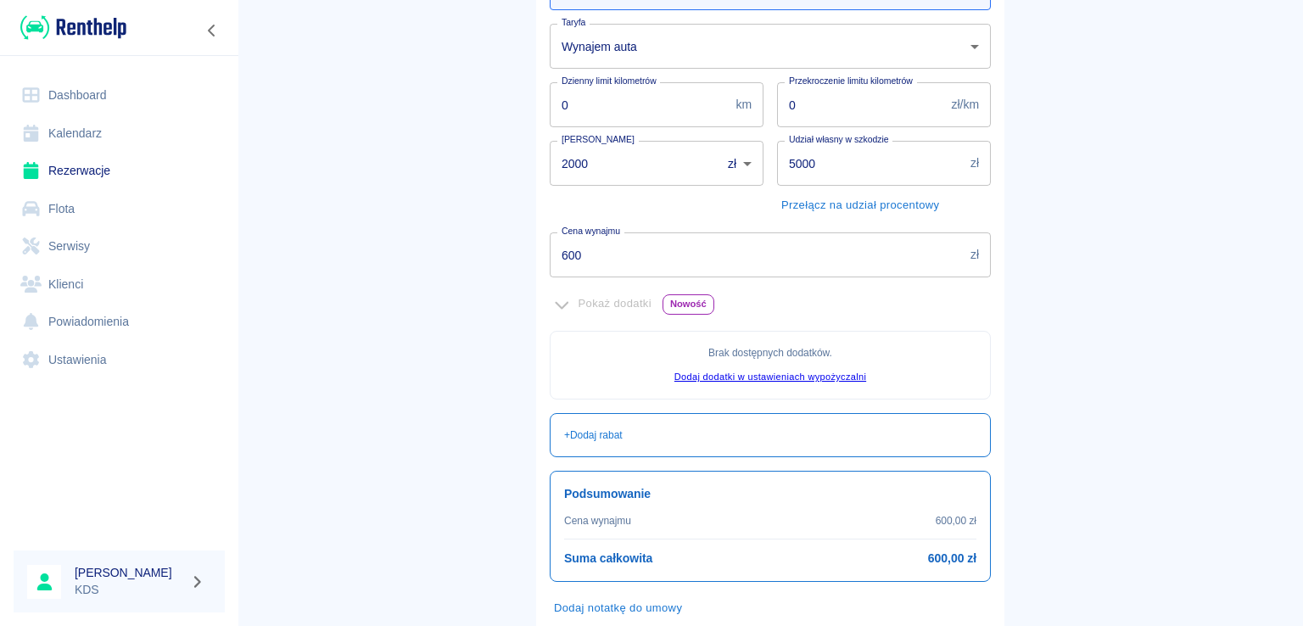
scroll to position [254, 0]
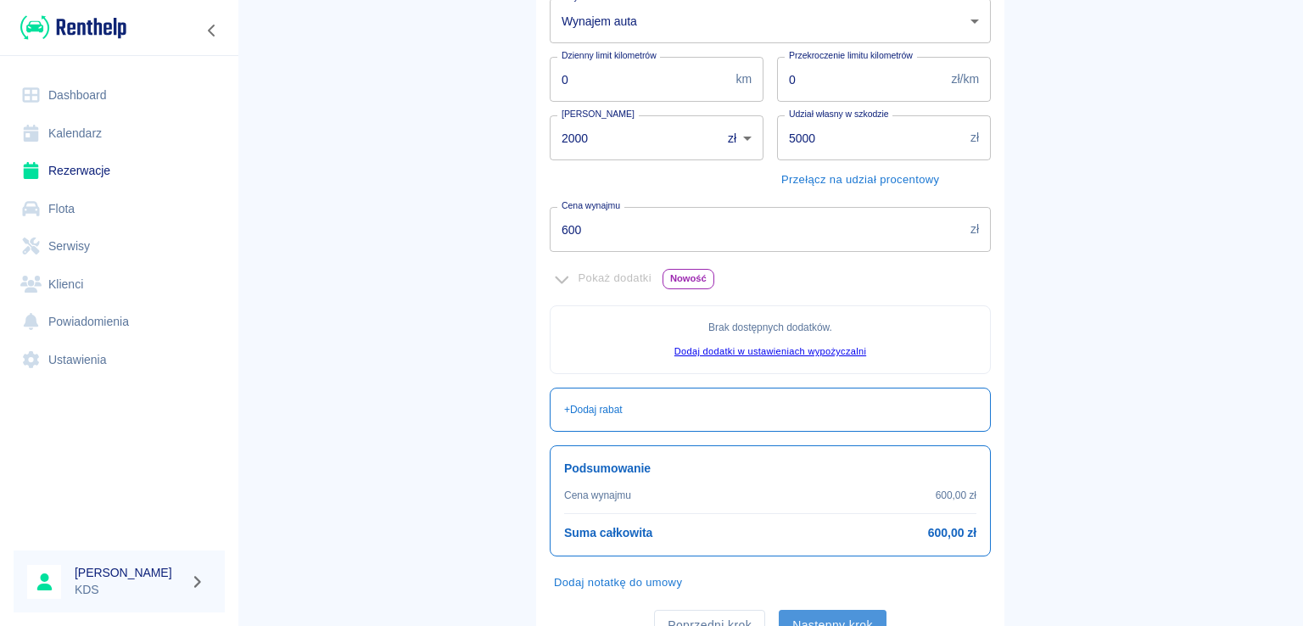
click at [801, 617] on button "Następny krok" at bounding box center [833, 625] width 108 height 31
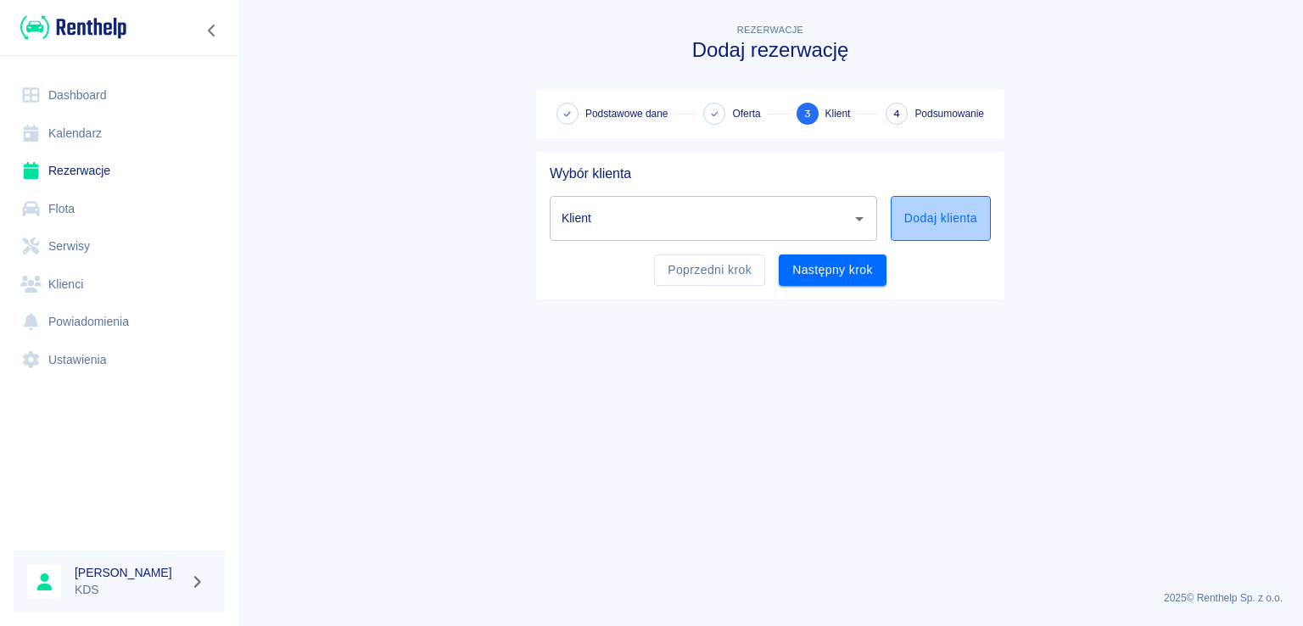
click at [913, 215] on button "Dodaj klienta" at bounding box center [941, 218] width 100 height 45
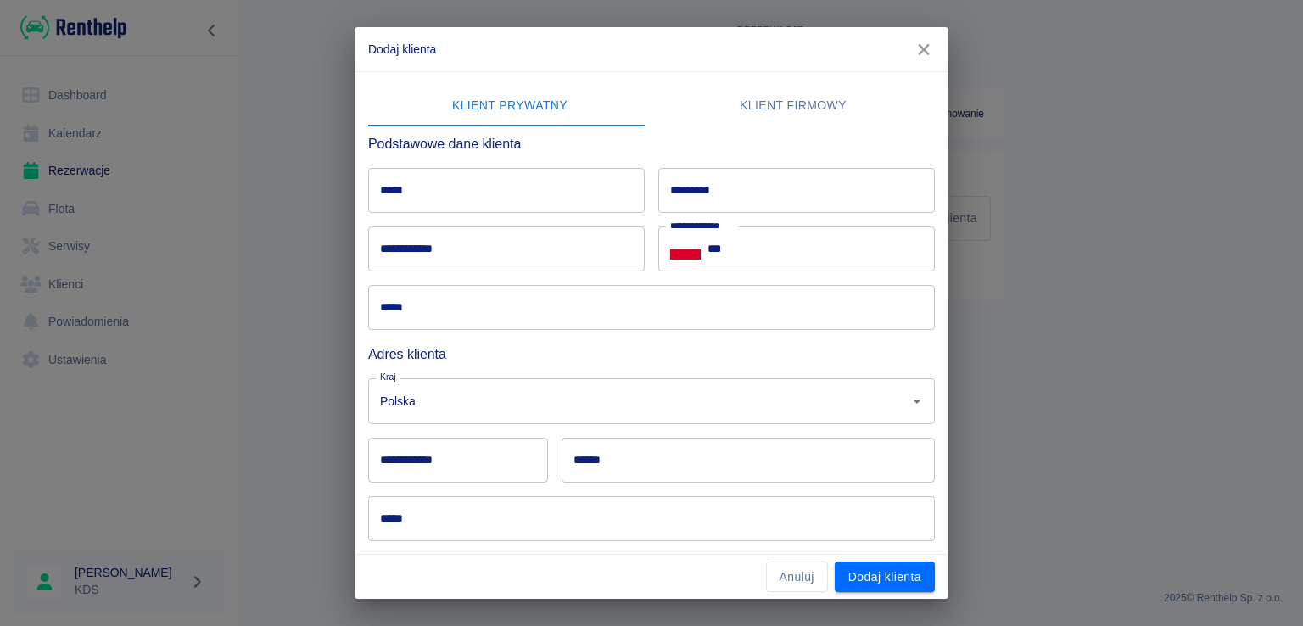
click at [931, 49] on icon "button" at bounding box center [924, 50] width 22 height 18
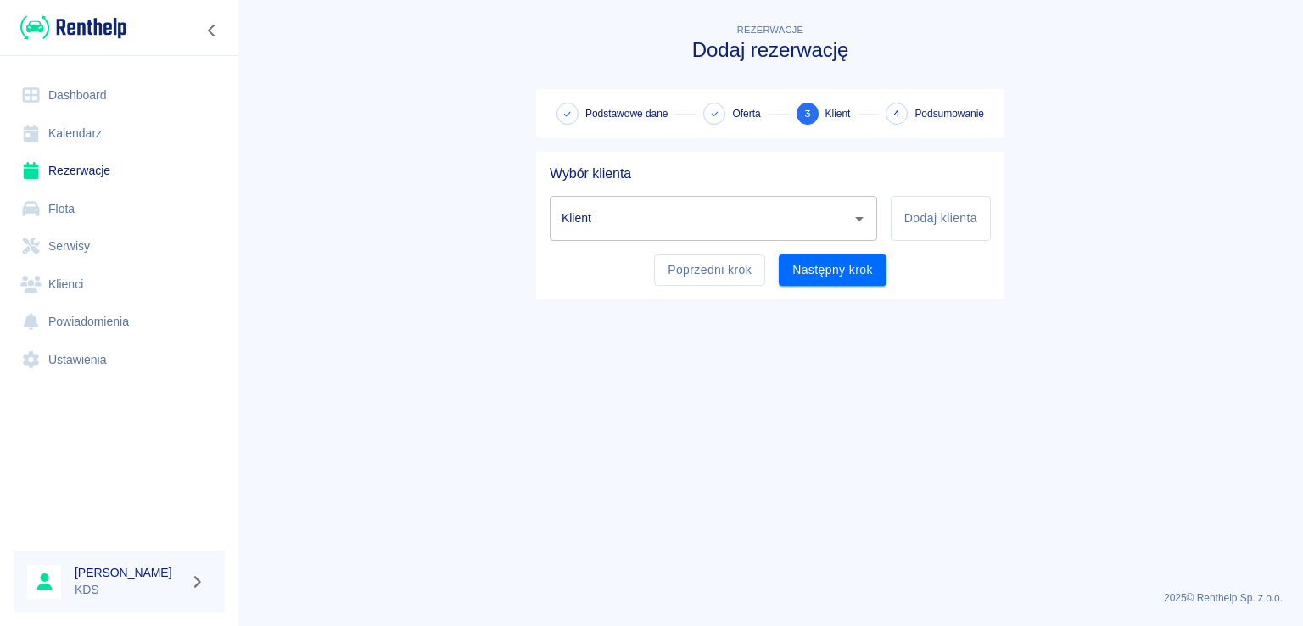
click at [864, 218] on icon "Otwórz" at bounding box center [859, 219] width 20 height 20
click at [640, 225] on input "Klient" at bounding box center [700, 219] width 287 height 30
click at [643, 222] on input "Klient" at bounding box center [700, 219] width 287 height 30
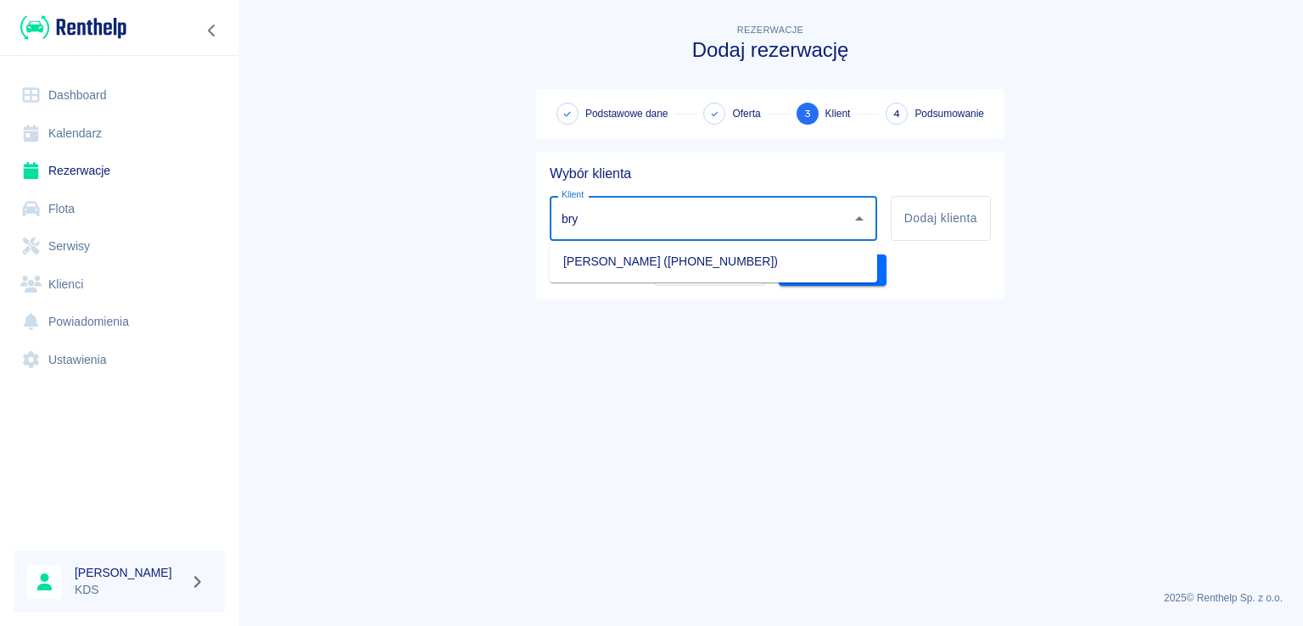
click at [675, 258] on li "[PERSON_NAME] ([PHONE_NUMBER])" at bounding box center [713, 262] width 327 height 28
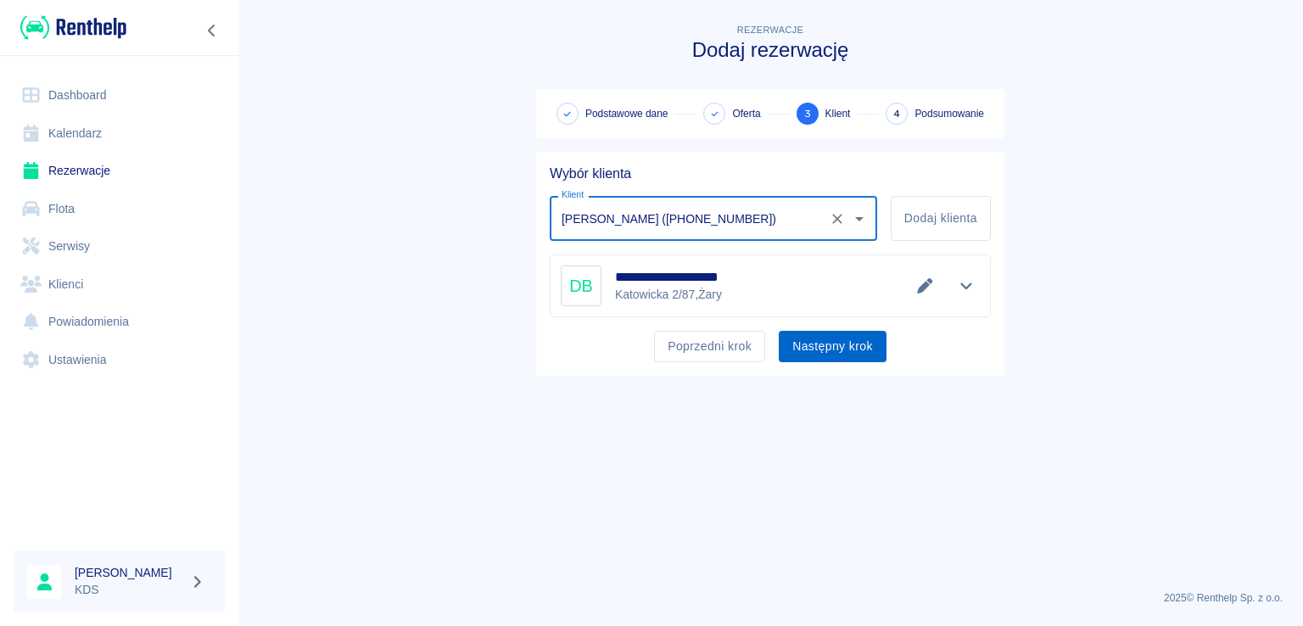
type input "[PERSON_NAME] ([PHONE_NUMBER])"
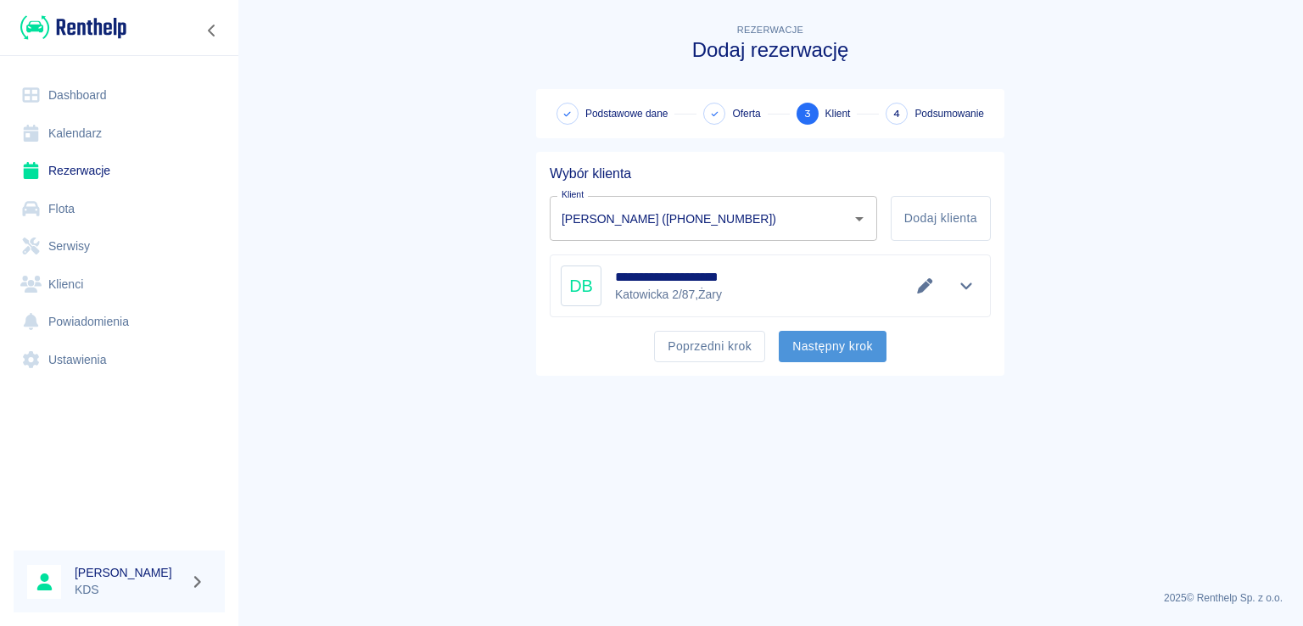
click at [814, 341] on button "Następny krok" at bounding box center [833, 346] width 108 height 31
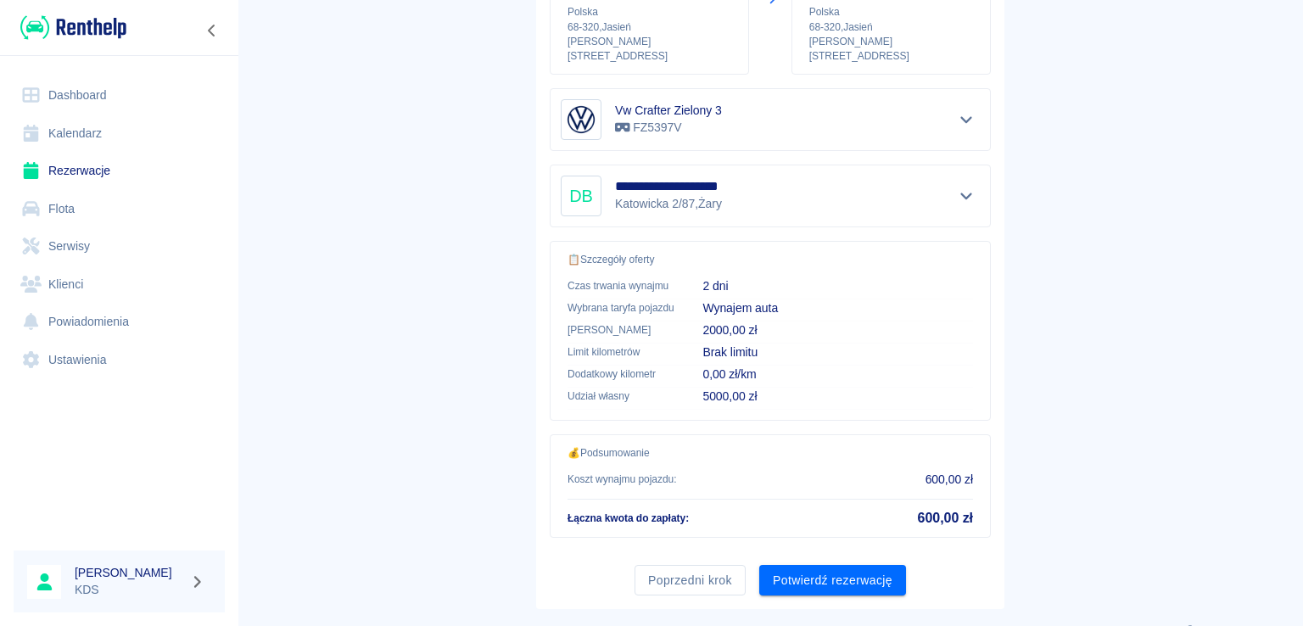
scroll to position [287, 0]
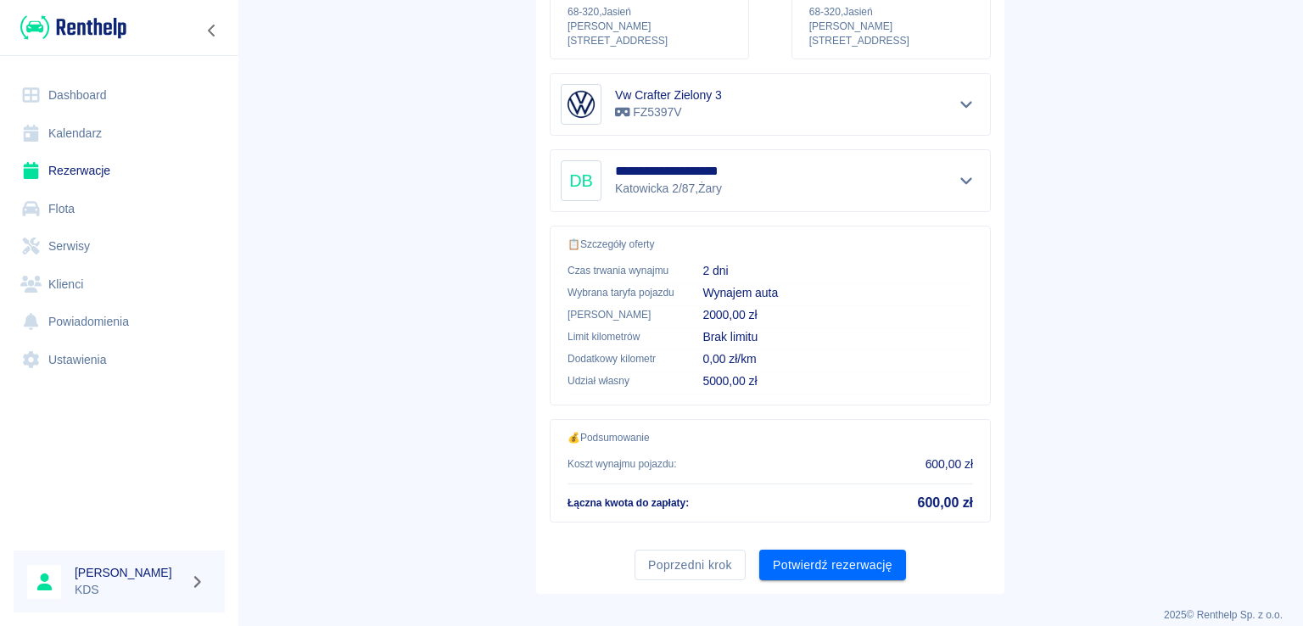
click at [791, 551] on button "Potwierdź rezerwację" at bounding box center [832, 565] width 147 height 31
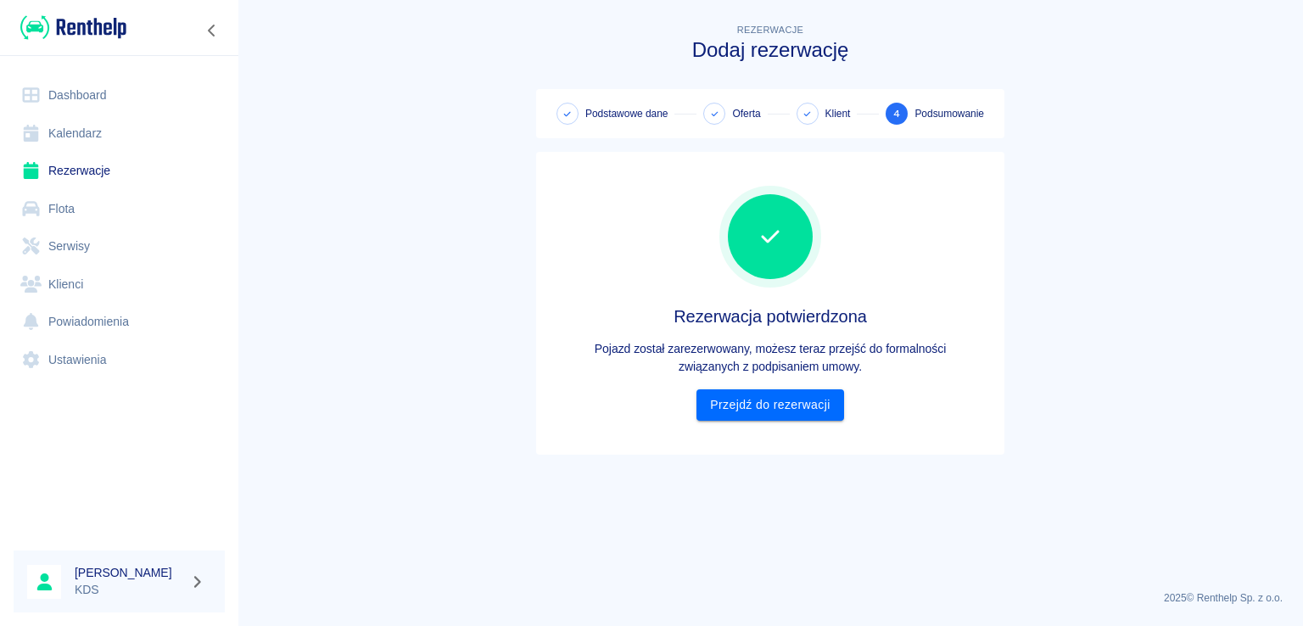
scroll to position [0, 0]
click at [781, 407] on link "Przejdź do rezerwacji" at bounding box center [769, 404] width 147 height 31
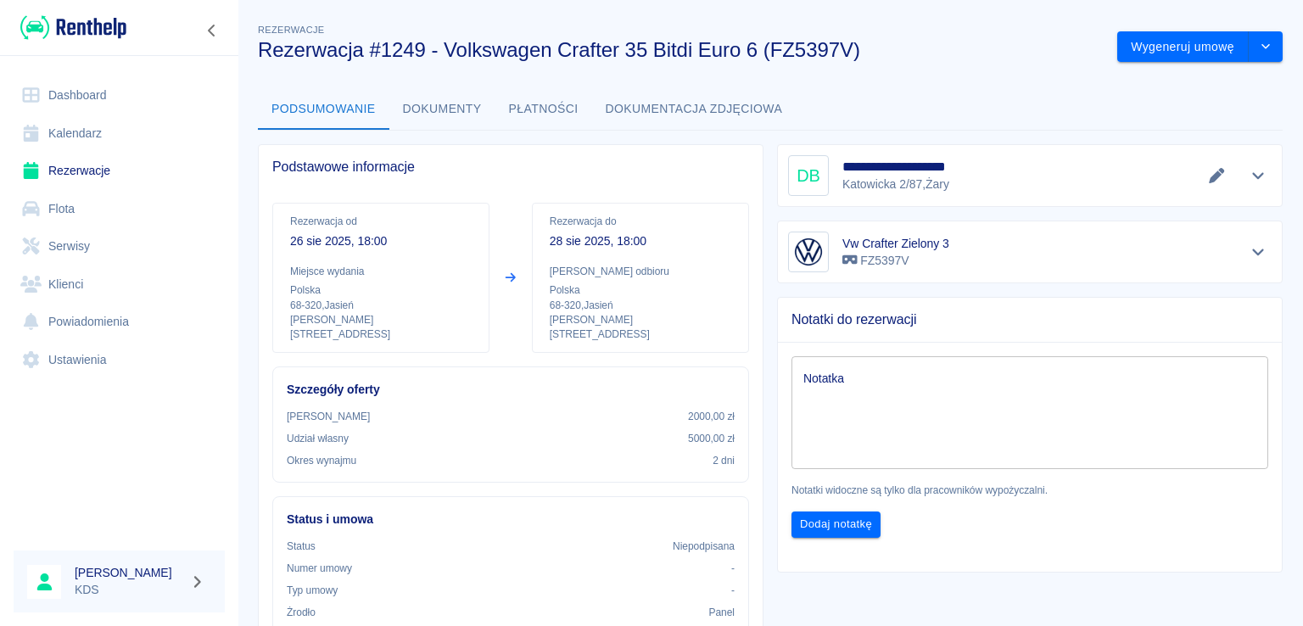
click at [769, 459] on div "Notatki do rezerwacji Notatka x Notatka Notatki widoczne są tylko dla pracownik…" at bounding box center [1022, 427] width 519 height 289
click at [58, 287] on link "Klienci" at bounding box center [119, 285] width 211 height 38
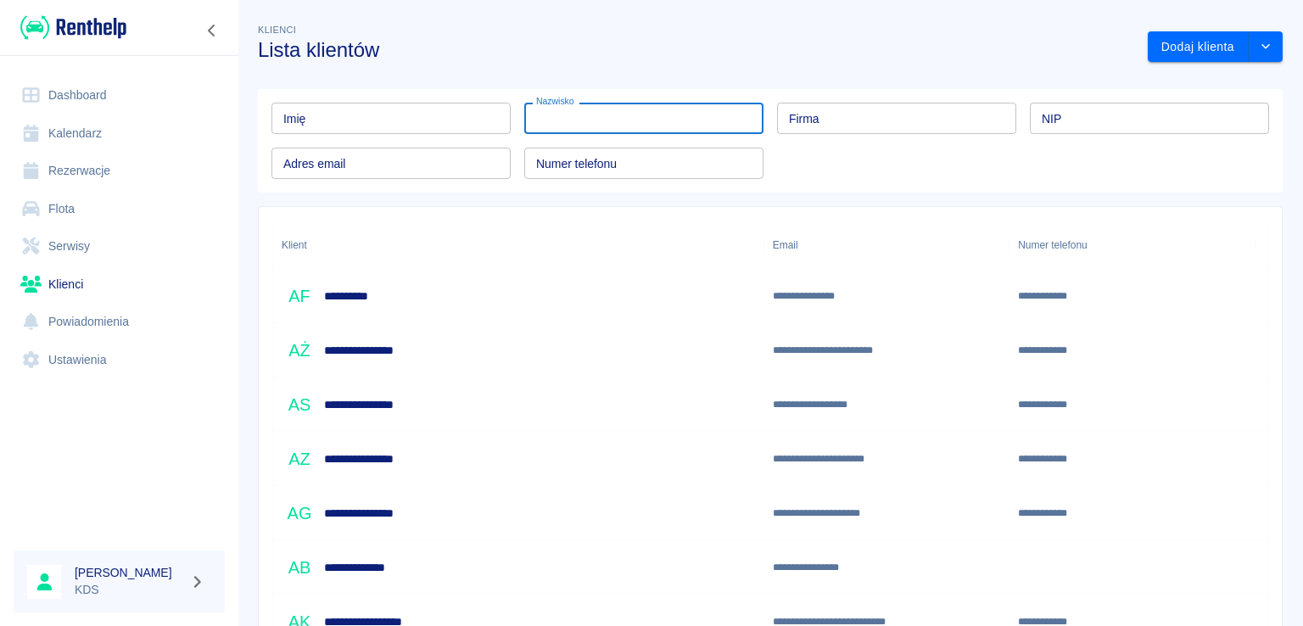
click at [577, 117] on input "Nazwisko" at bounding box center [643, 118] width 239 height 31
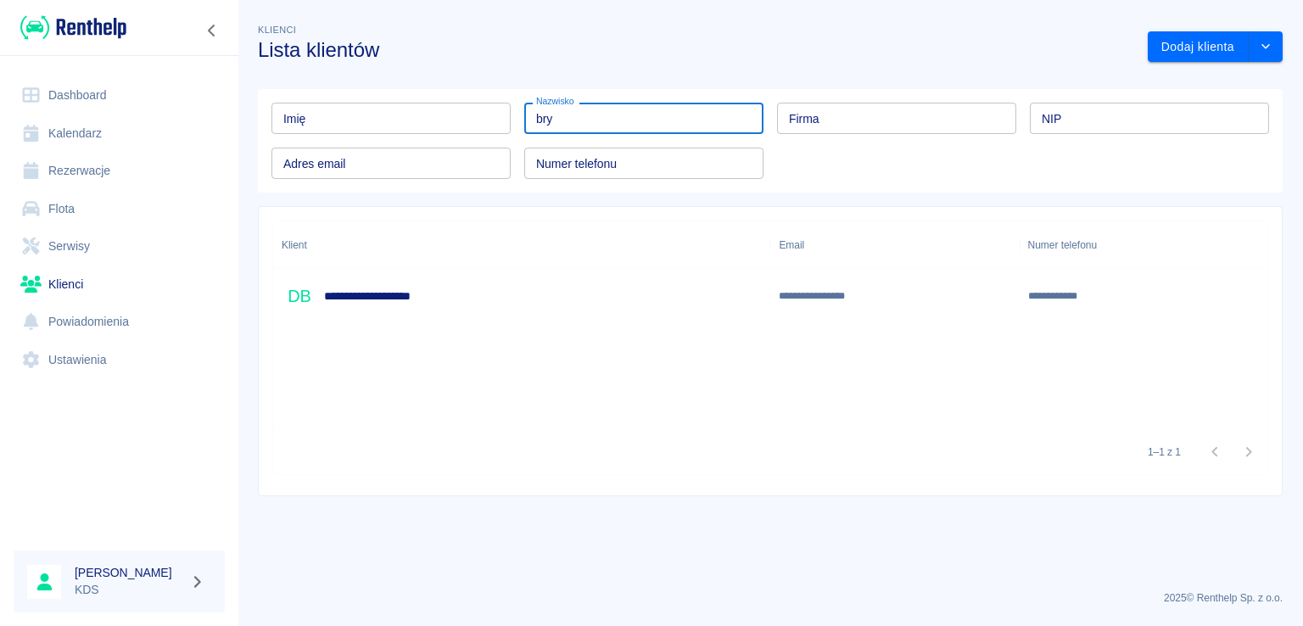
type input "bry"
click at [524, 284] on div "**********" at bounding box center [521, 296] width 497 height 54
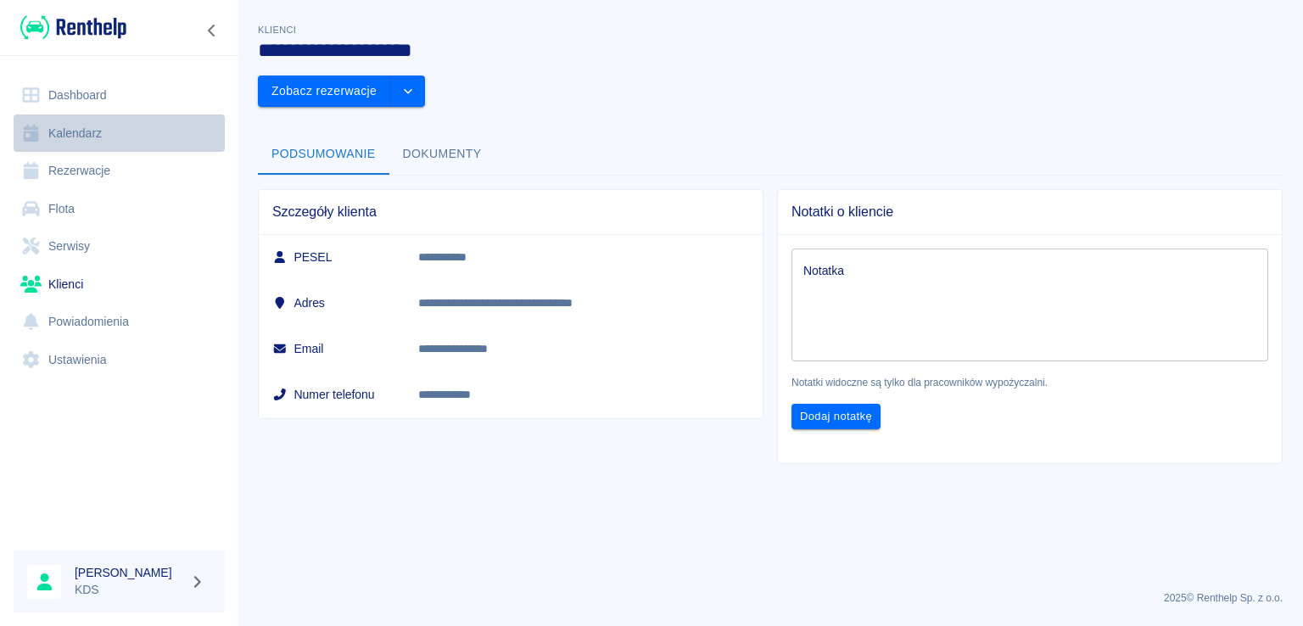
click at [83, 137] on link "Kalendarz" at bounding box center [119, 134] width 211 height 38
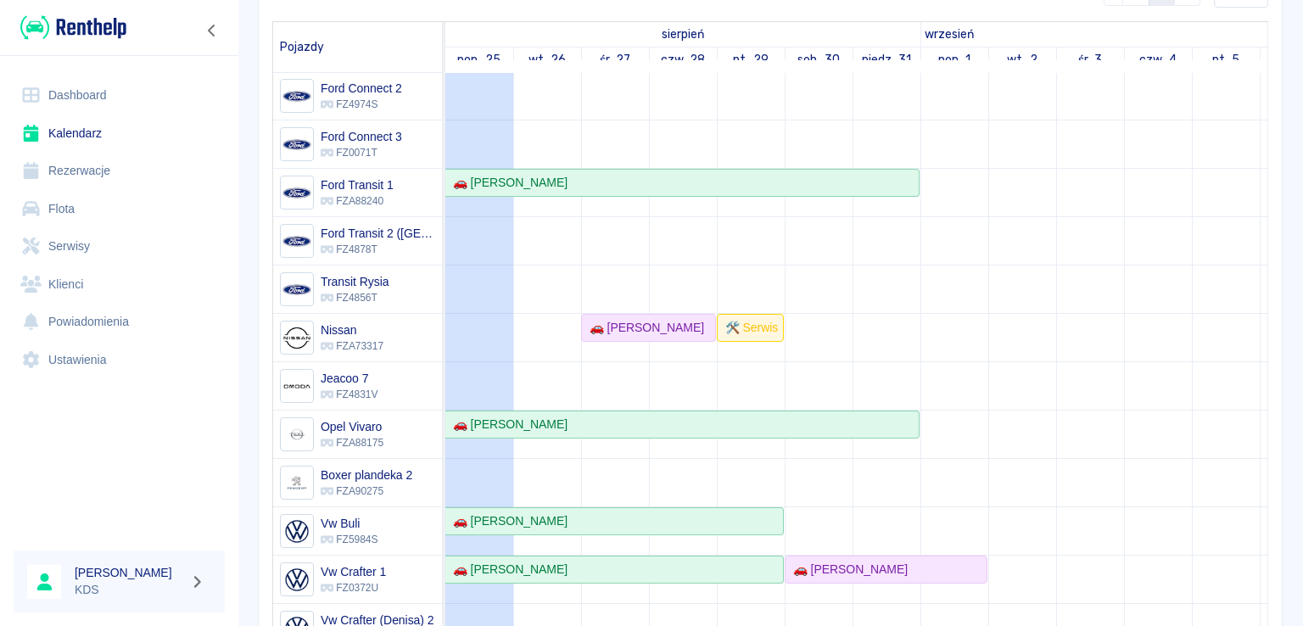
scroll to position [254, 0]
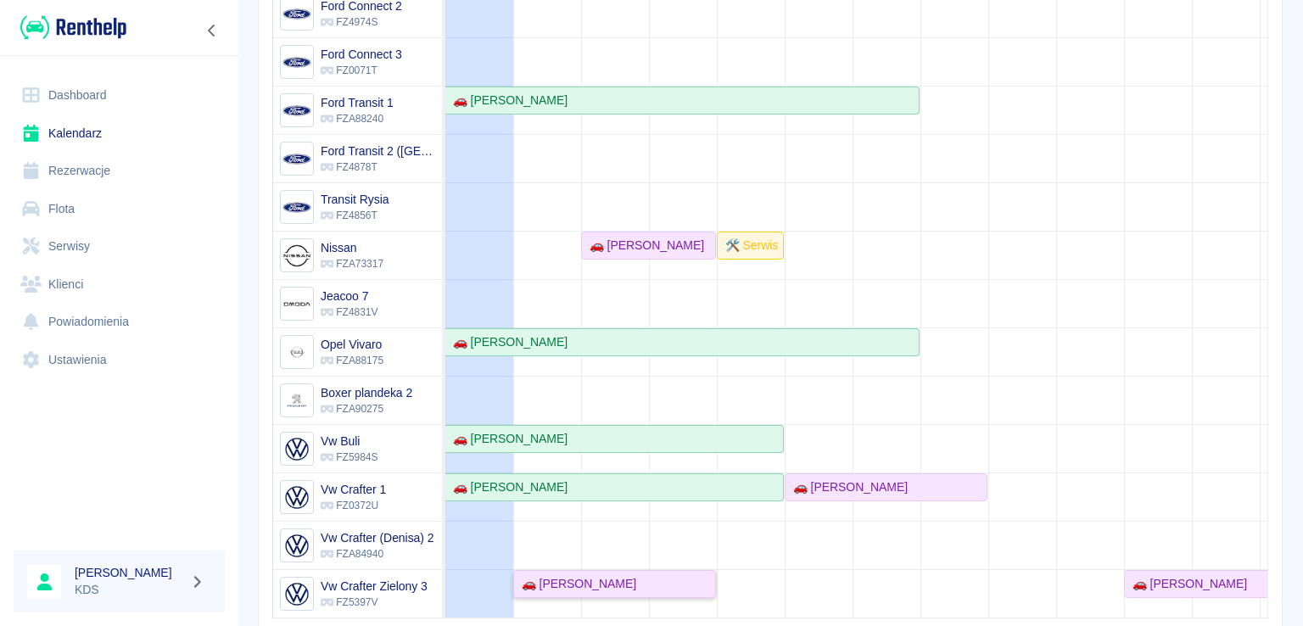
click at [629, 575] on div "🚗 [PERSON_NAME]" at bounding box center [575, 584] width 121 height 18
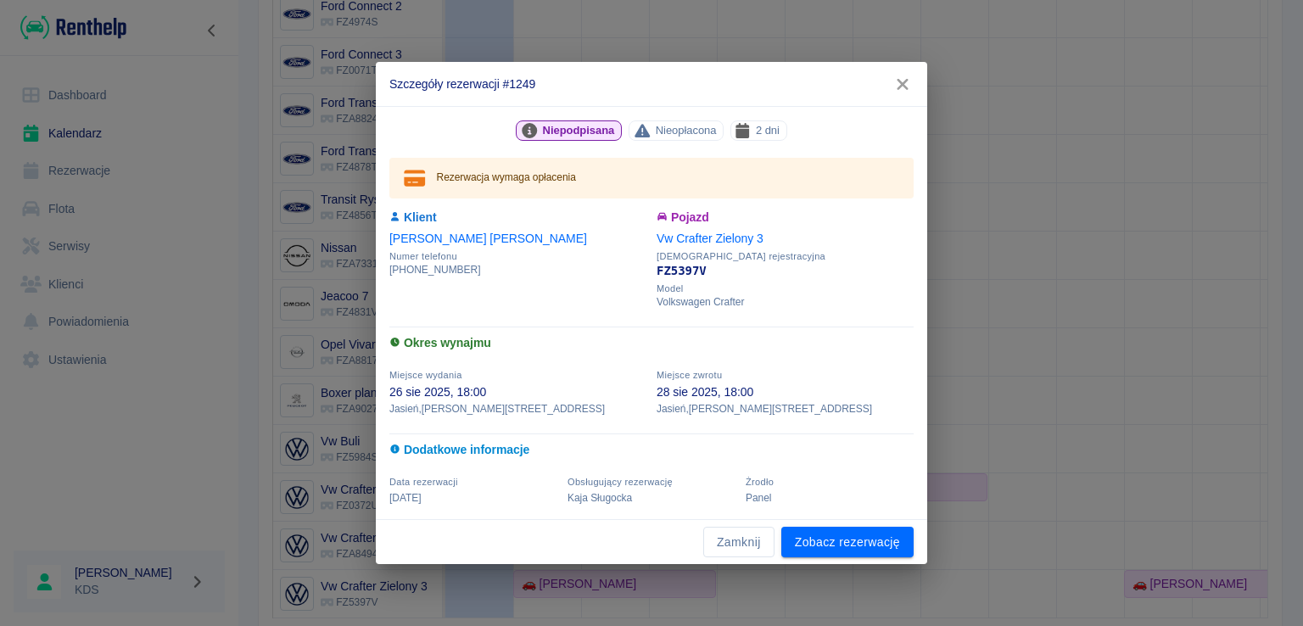
click at [901, 83] on icon "button" at bounding box center [902, 84] width 11 height 11
